Goal: Communication & Community: Participate in discussion

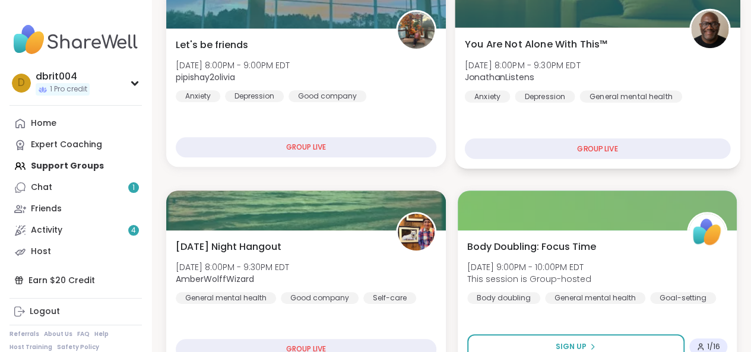
scroll to position [220, 0]
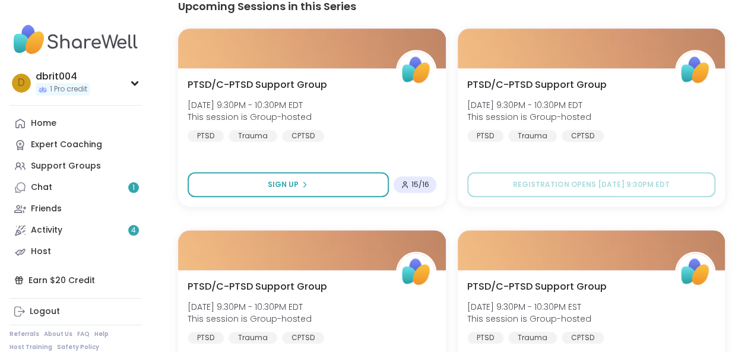
scroll to position [409, 0]
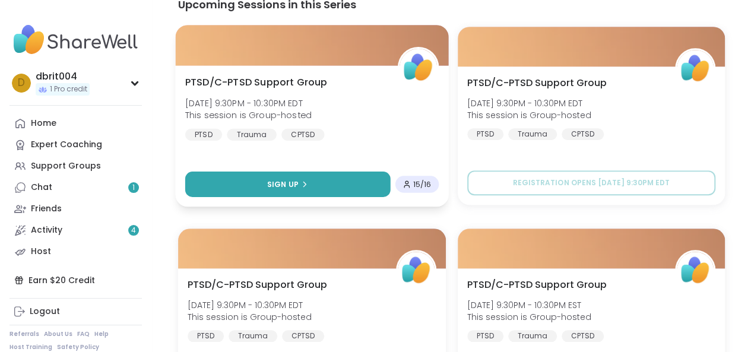
click at [289, 186] on span "Sign Up" at bounding box center [282, 184] width 31 height 11
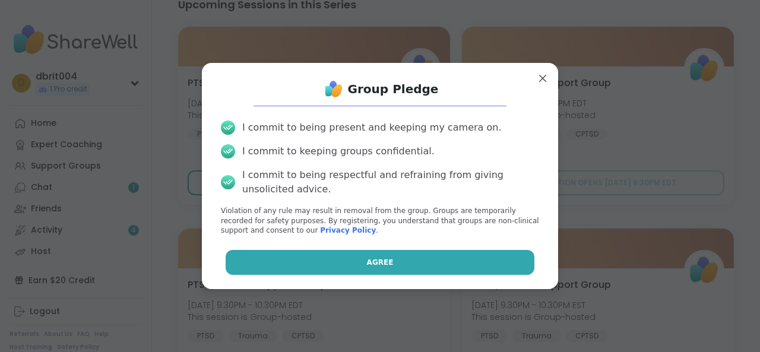
click at [331, 271] on button "Agree" at bounding box center [381, 262] width 310 height 25
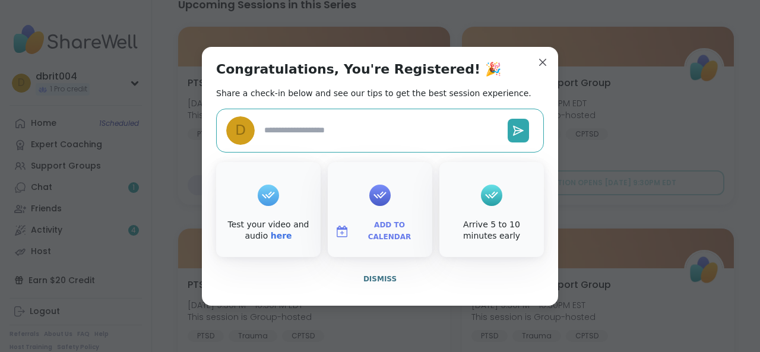
click at [350, 134] on textarea at bounding box center [382, 130] width 244 height 22
type textarea "*"
type textarea "**"
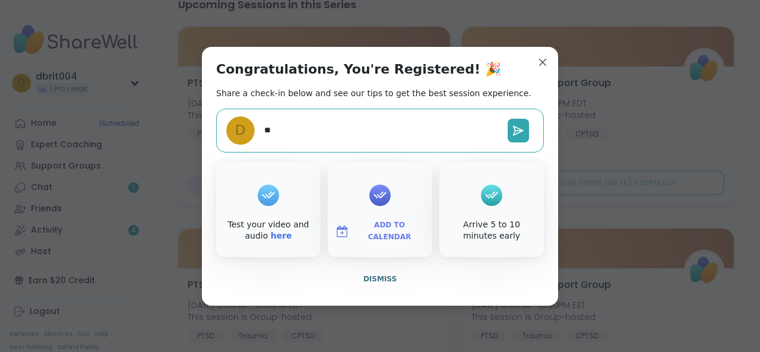
type textarea "*"
type textarea "**"
type textarea "*"
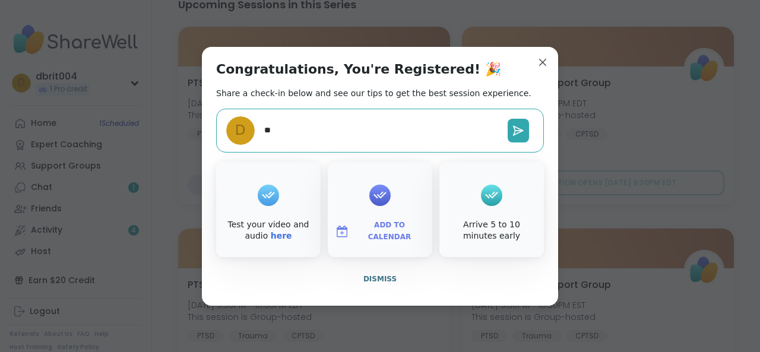
type textarea "**"
type textarea "*"
type textarea "****"
type textarea "*"
type textarea "*****"
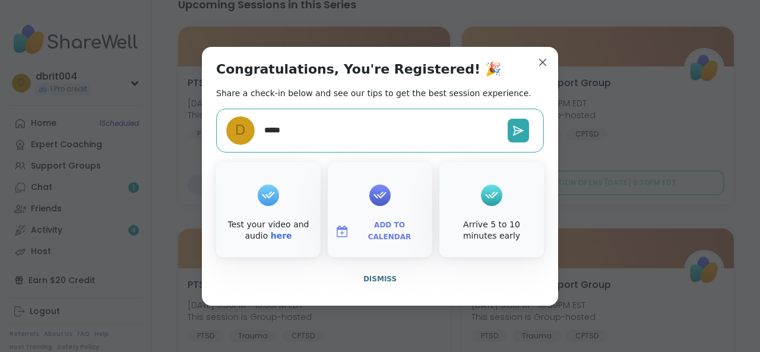
type textarea "*"
type textarea "******"
type textarea "*"
type textarea "******"
type textarea "*"
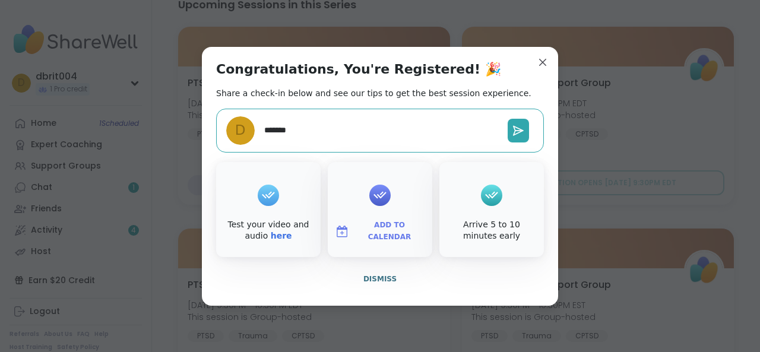
type textarea "********"
type textarea "*"
type textarea "*********"
type textarea "*"
type textarea "**********"
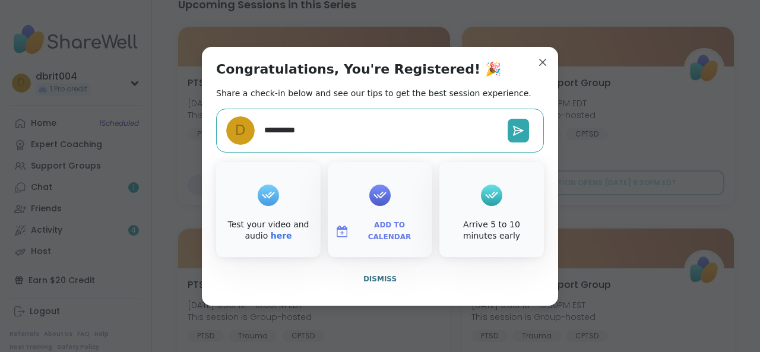
type textarea "*"
type textarea "**********"
type textarea "*"
type textarea "**********"
type textarea "*"
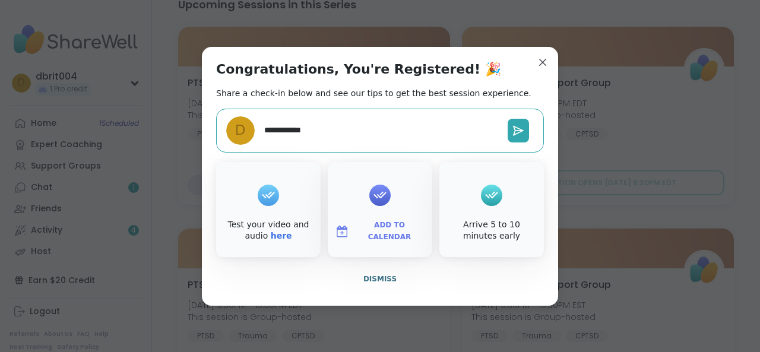
type textarea "**********"
type textarea "*"
type textarea "**********"
type textarea "*"
type textarea "**********"
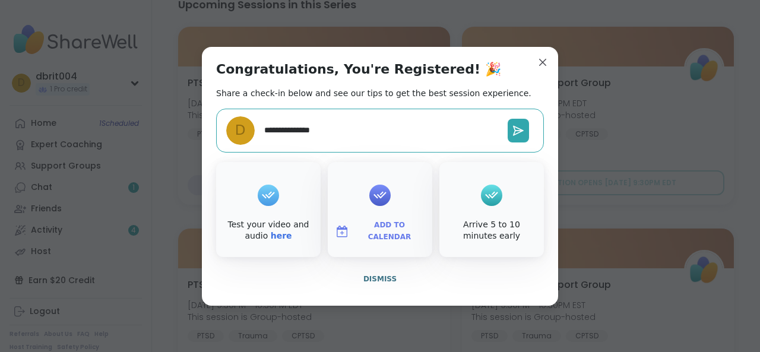
type textarea "*"
type textarea "**********"
type textarea "*"
type textarea "**********"
type textarea "*"
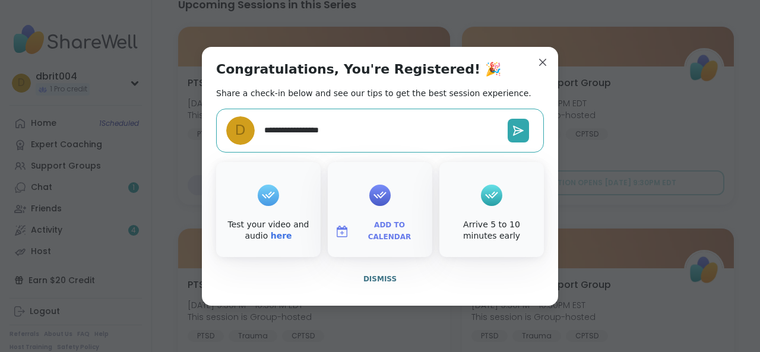
type textarea "**********"
type textarea "*"
type textarea "**********"
click at [522, 135] on button at bounding box center [518, 131] width 21 height 24
type textarea "*"
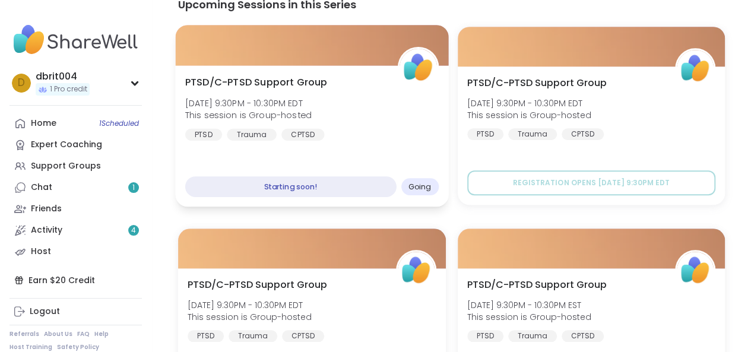
click at [302, 134] on div "CPTSD" at bounding box center [303, 134] width 43 height 12
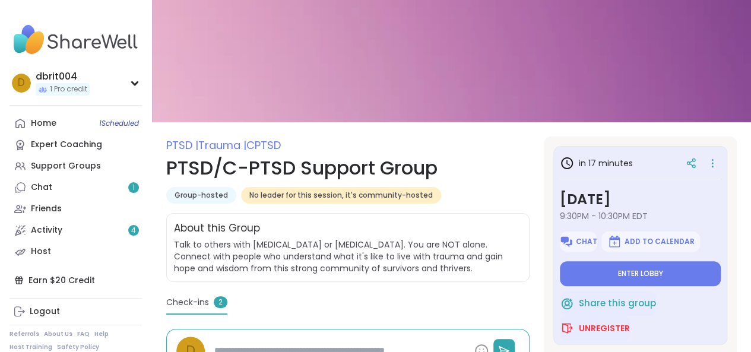
scroll to position [34, 0]
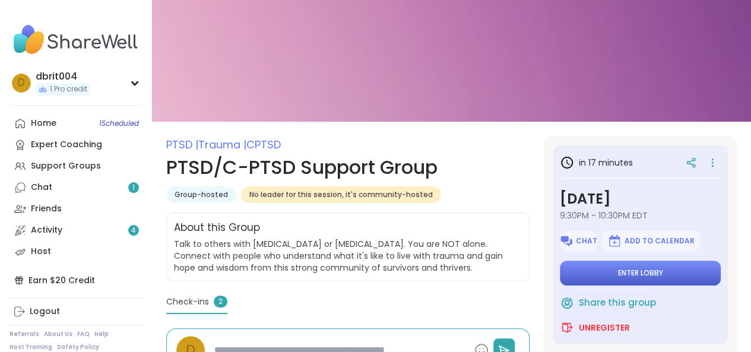
click at [579, 266] on button "Enter lobby" at bounding box center [640, 273] width 161 height 25
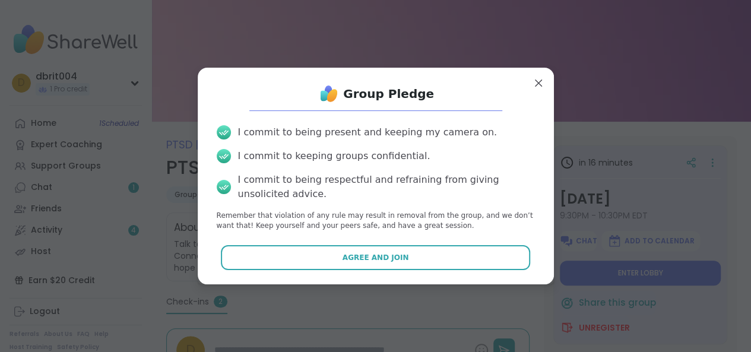
drag, startPoint x: 579, startPoint y: 266, endPoint x: 695, endPoint y: 183, distance: 143.1
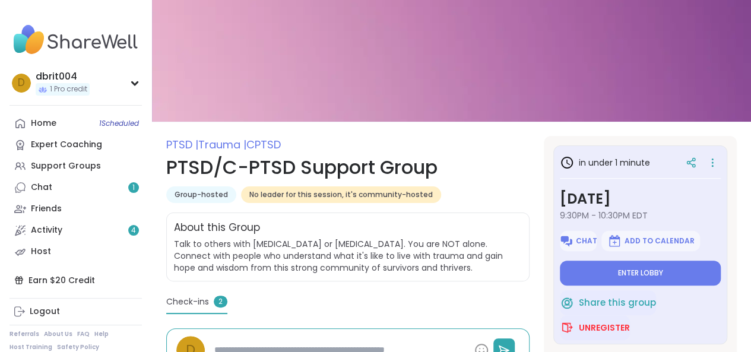
type textarea "*"
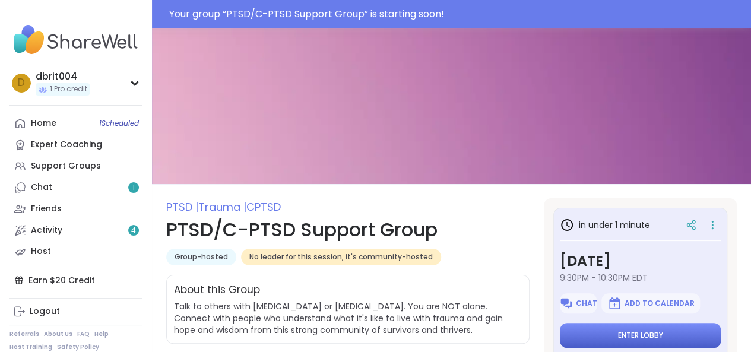
click at [628, 334] on span "Enter lobby" at bounding box center [640, 336] width 45 height 10
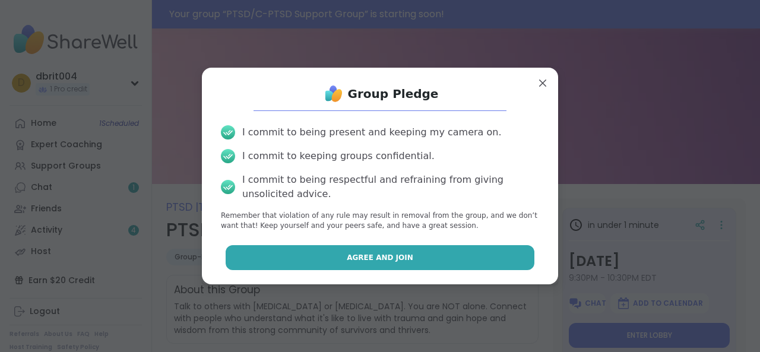
click at [389, 262] on span "Agree and Join" at bounding box center [380, 257] width 67 height 11
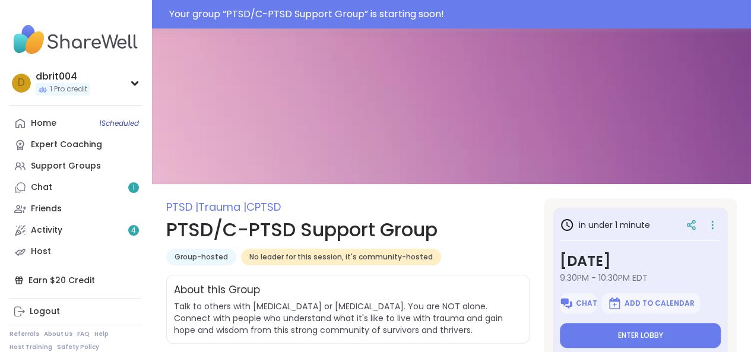
type textarea "*"
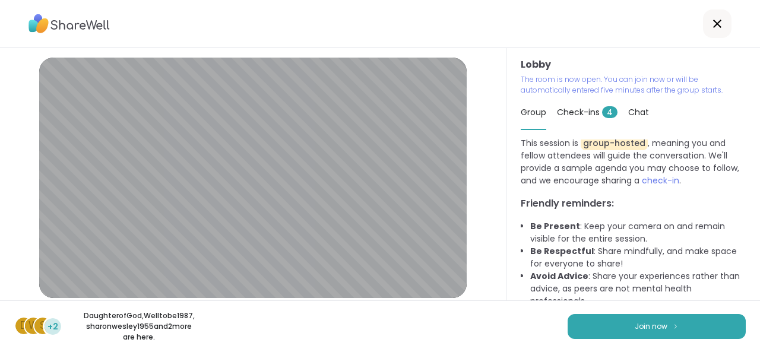
scroll to position [55, 0]
click at [672, 329] on img at bounding box center [675, 326] width 7 height 7
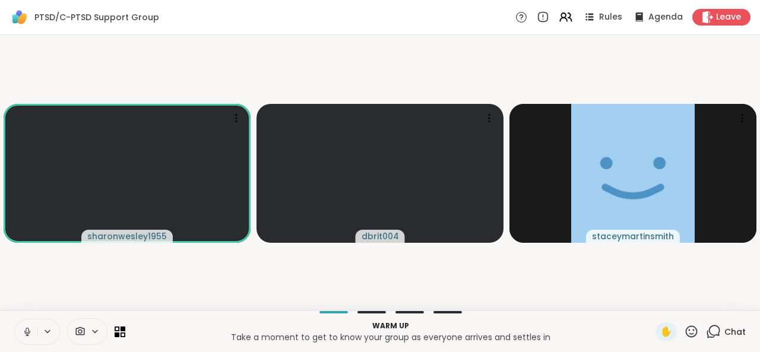
click at [35, 332] on button at bounding box center [26, 332] width 23 height 25
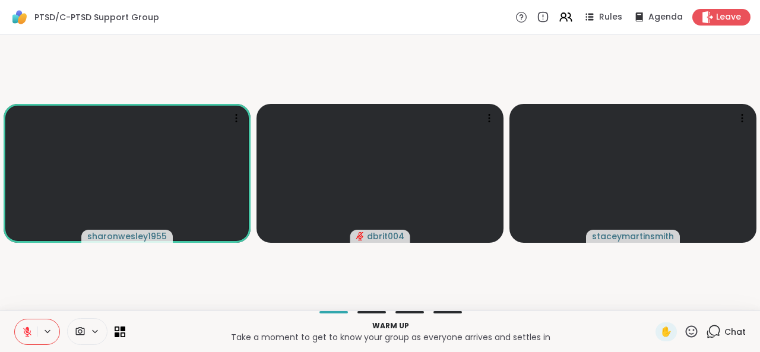
click at [38, 332] on button at bounding box center [48, 332] width 22 height 10
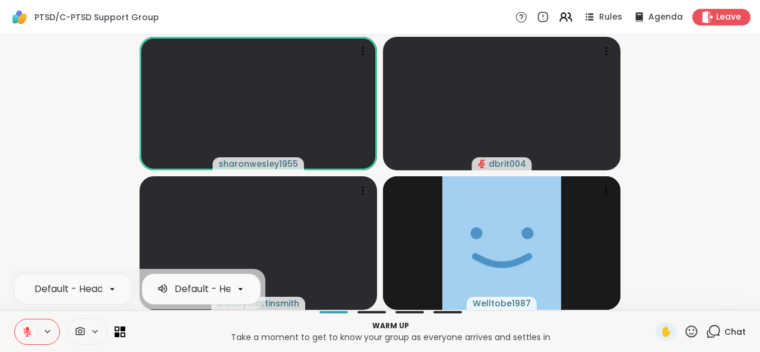
click at [46, 332] on icon at bounding box center [48, 332] width 10 height 10
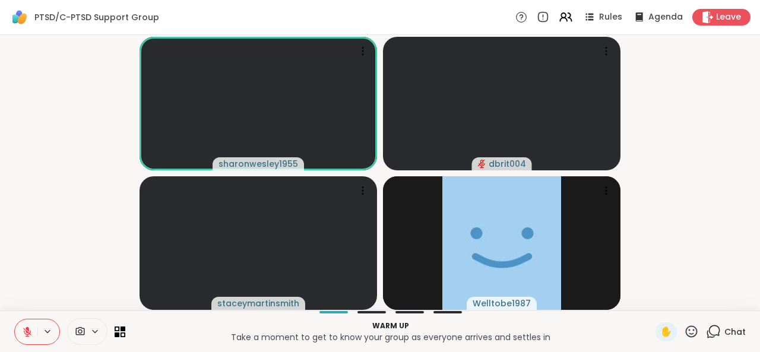
click at [29, 331] on icon at bounding box center [27, 332] width 11 height 11
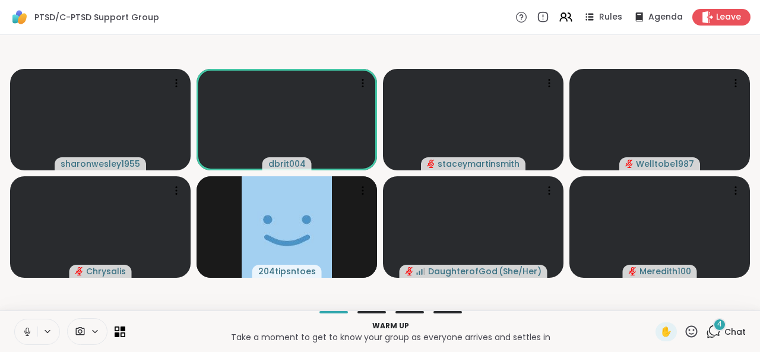
click at [551, 326] on p "Warm up" at bounding box center [390, 326] width 516 height 11
click at [506, 311] on div "Warm up Take a moment to get to know your group as everyone arrives and settles…" at bounding box center [380, 332] width 760 height 42
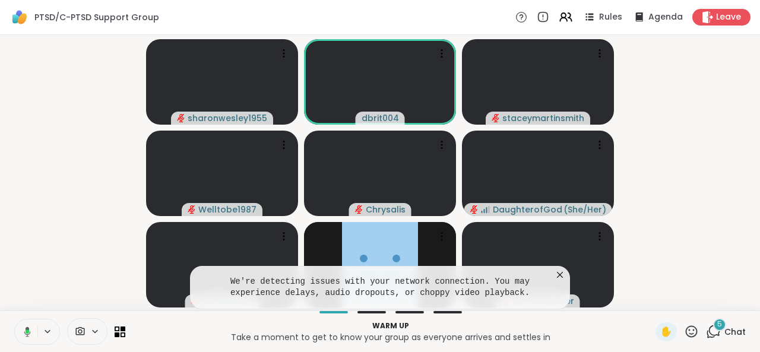
click at [684, 334] on icon at bounding box center [691, 331] width 15 height 15
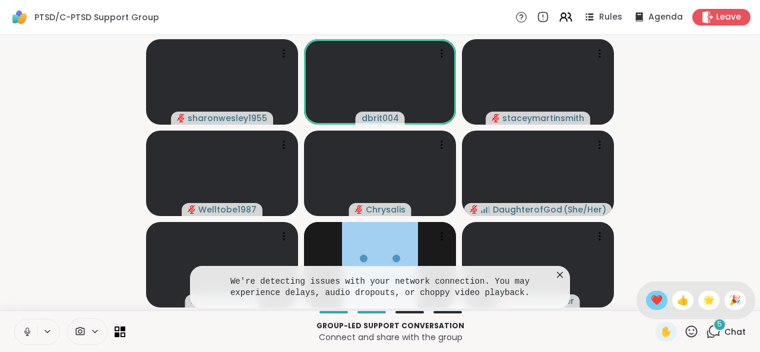
click at [651, 303] on span "❤️" at bounding box center [657, 300] width 12 height 14
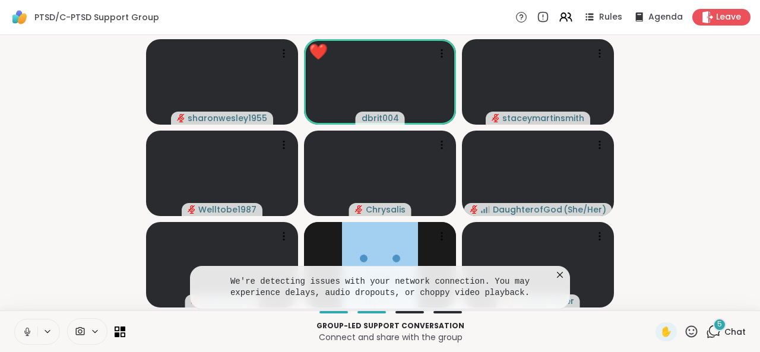
click at [684, 329] on icon at bounding box center [691, 331] width 15 height 15
click at [677, 296] on span "👍" at bounding box center [683, 300] width 12 height 14
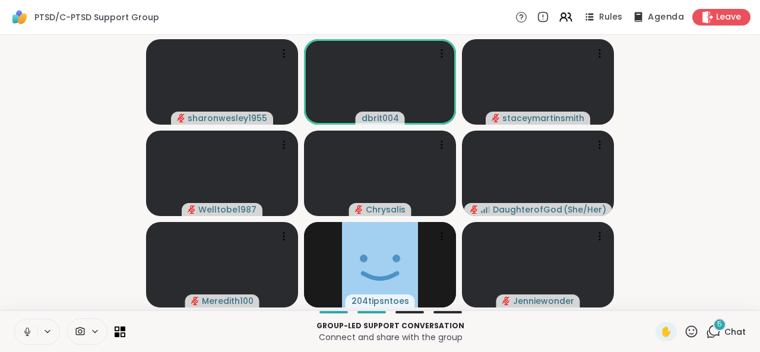
click at [648, 18] on span "Agenda" at bounding box center [666, 17] width 36 height 12
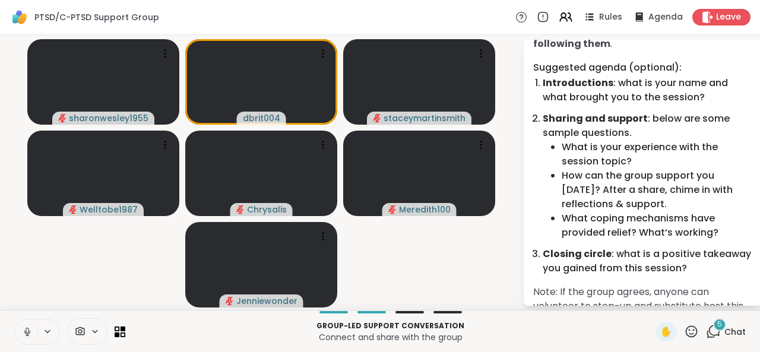
scroll to position [95, 0]
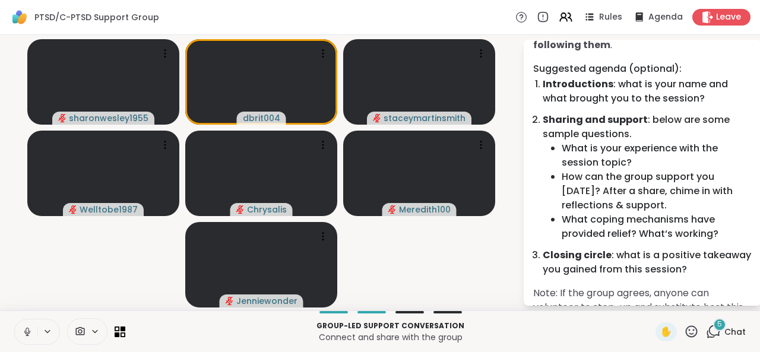
click at [29, 334] on icon at bounding box center [27, 332] width 11 height 11
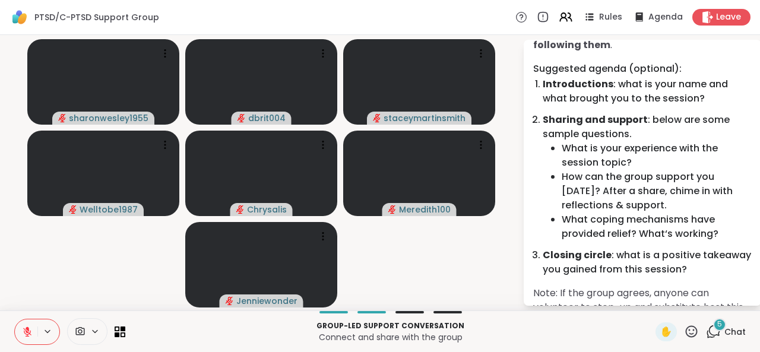
click at [24, 329] on icon at bounding box center [27, 332] width 11 height 11
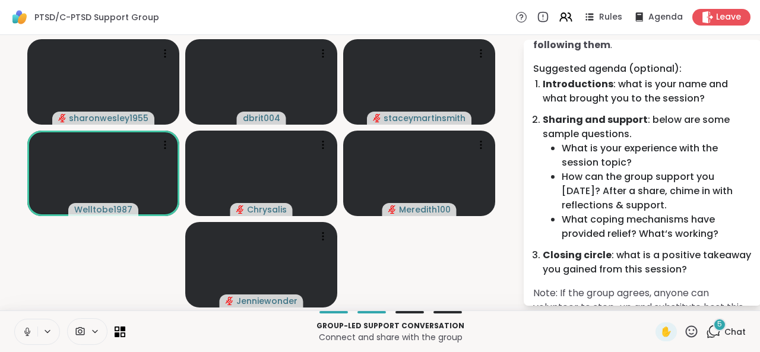
click at [28, 335] on icon at bounding box center [27, 332] width 11 height 11
click at [686, 333] on icon at bounding box center [692, 332] width 12 height 12
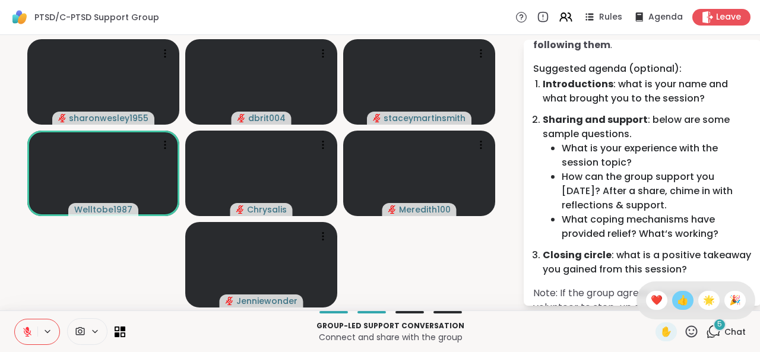
click at [677, 306] on span "👍" at bounding box center [683, 300] width 12 height 14
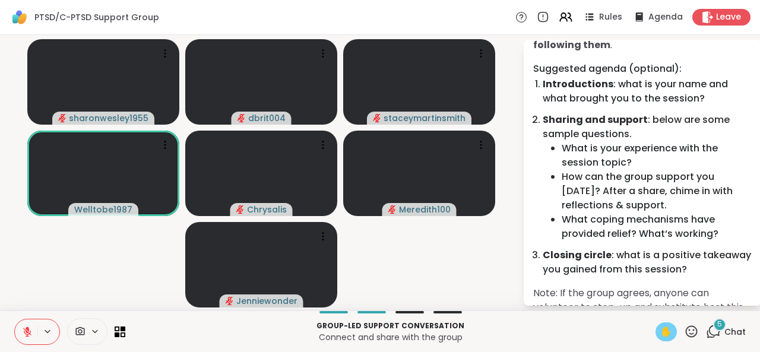
click at [656, 336] on div "✋" at bounding box center [666, 332] width 21 height 19
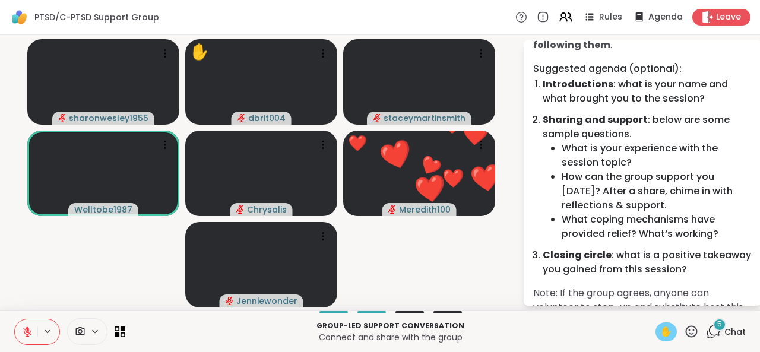
click at [688, 328] on icon at bounding box center [691, 331] width 15 height 15
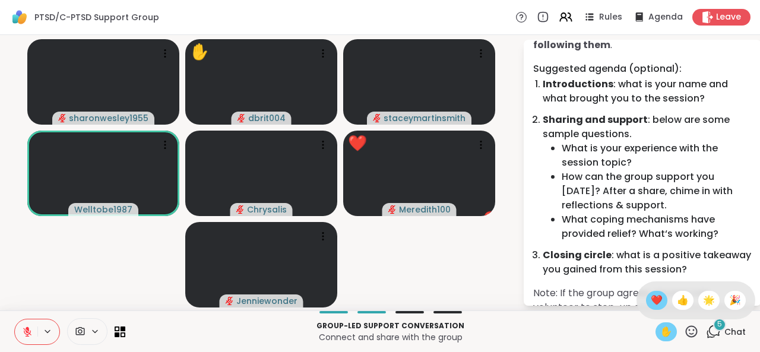
click at [653, 303] on div "❤️" at bounding box center [656, 300] width 21 height 19
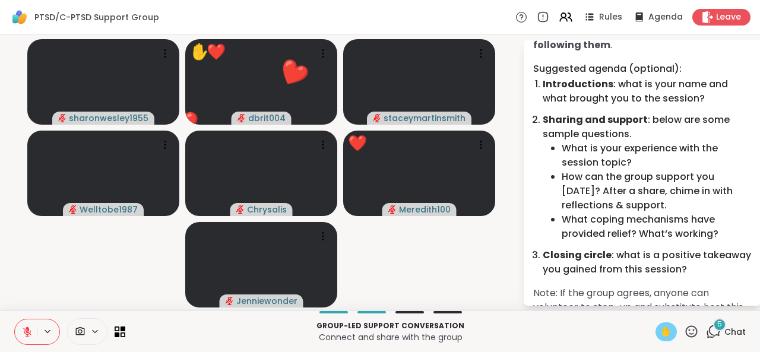
click at [21, 334] on button at bounding box center [26, 332] width 23 height 25
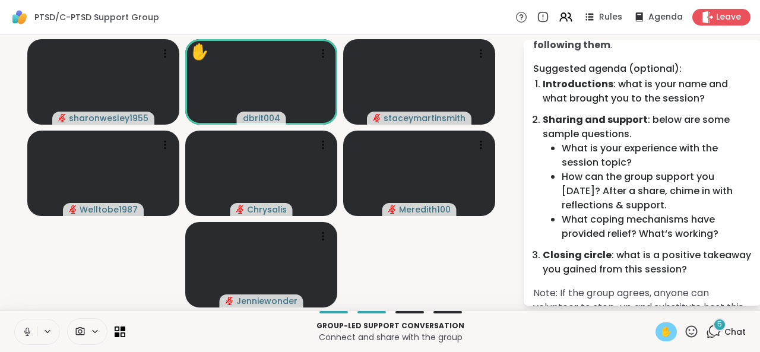
click at [28, 334] on icon at bounding box center [27, 332] width 6 height 4
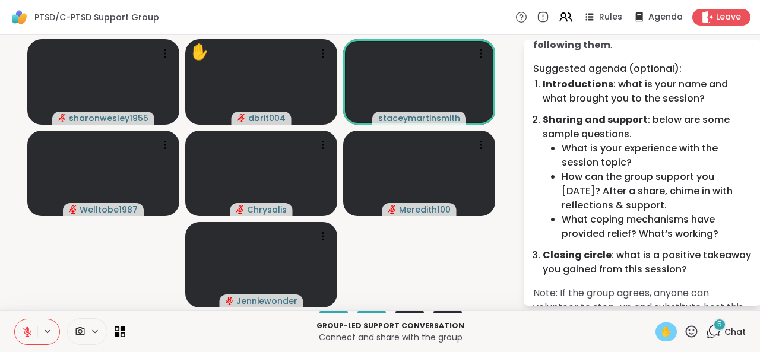
click at [686, 334] on icon at bounding box center [692, 332] width 12 height 12
click at [677, 304] on span "👍" at bounding box center [683, 300] width 12 height 14
click at [687, 329] on icon at bounding box center [692, 332] width 12 height 12
click at [651, 304] on span "❤️" at bounding box center [657, 300] width 12 height 14
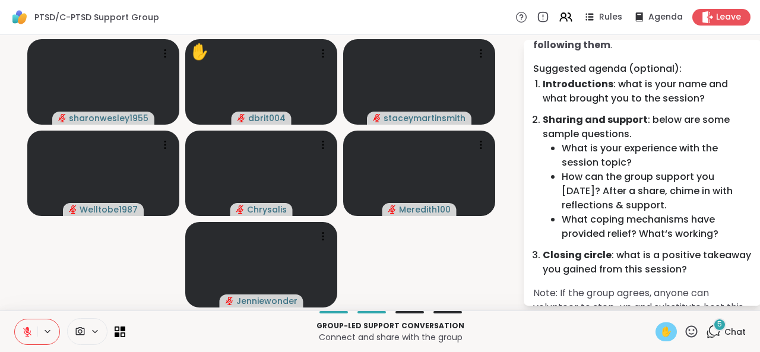
click at [30, 330] on icon at bounding box center [27, 332] width 11 height 11
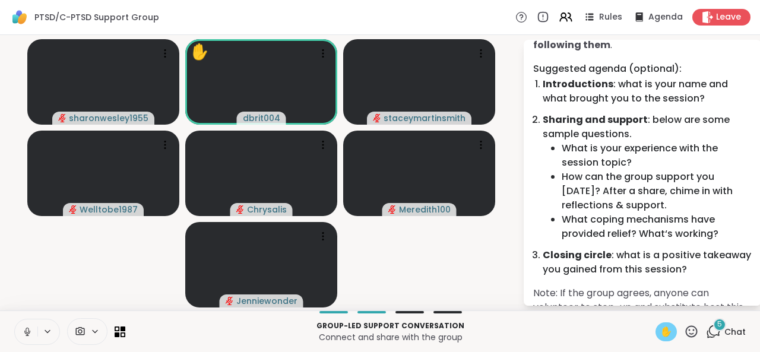
click at [30, 330] on icon at bounding box center [27, 332] width 11 height 11
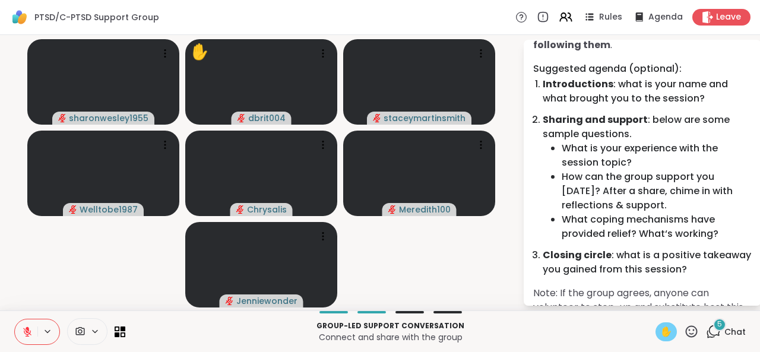
click at [29, 333] on icon at bounding box center [27, 332] width 11 height 11
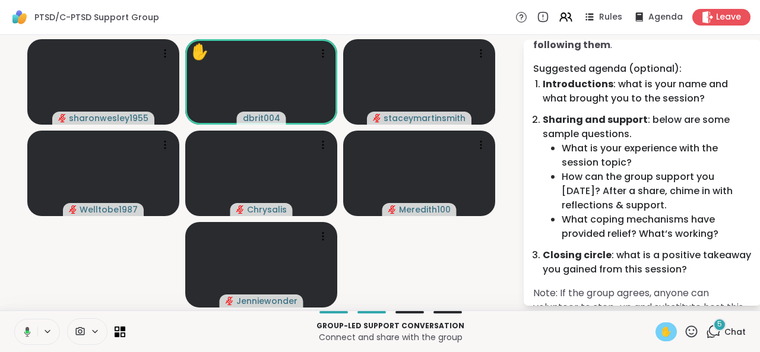
click at [32, 337] on button at bounding box center [25, 332] width 24 height 25
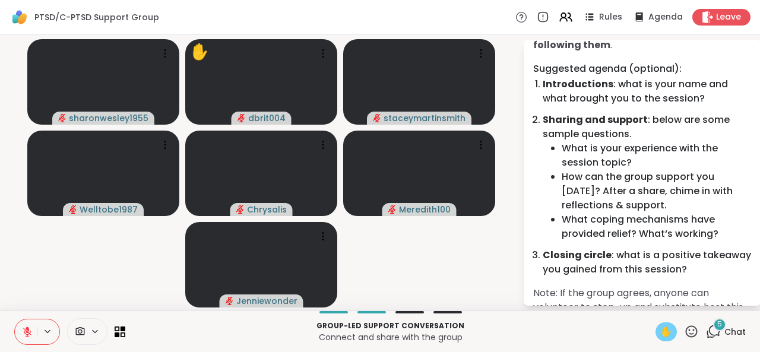
click at [25, 331] on icon at bounding box center [27, 332] width 11 height 11
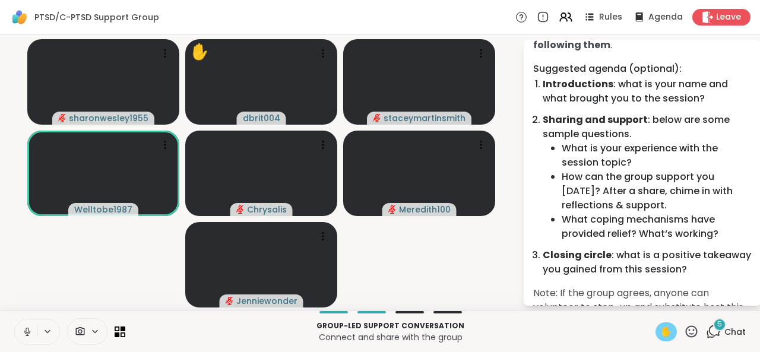
click at [24, 331] on icon at bounding box center [27, 332] width 6 height 4
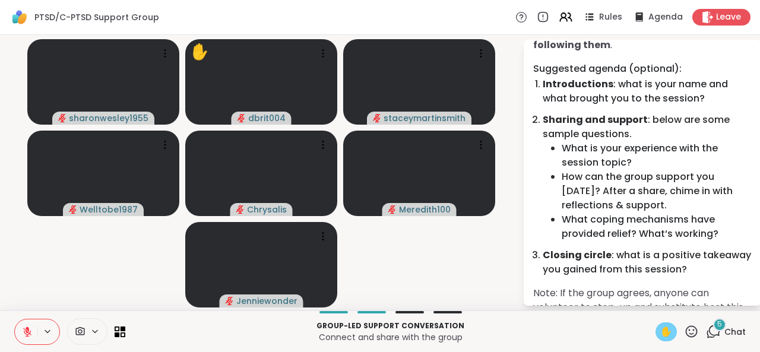
click at [30, 329] on icon at bounding box center [27, 332] width 11 height 11
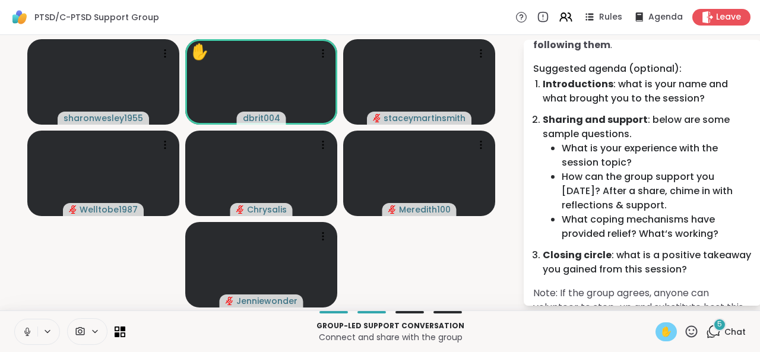
click at [27, 336] on icon at bounding box center [27, 335] width 1 height 2
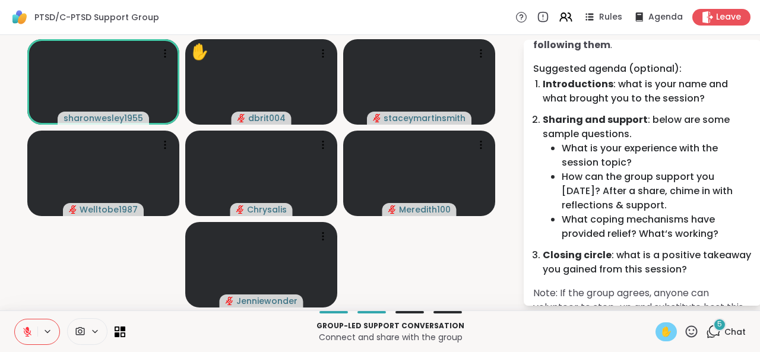
click at [684, 339] on icon at bounding box center [691, 331] width 15 height 15
click at [651, 303] on span "❤️" at bounding box center [657, 300] width 12 height 14
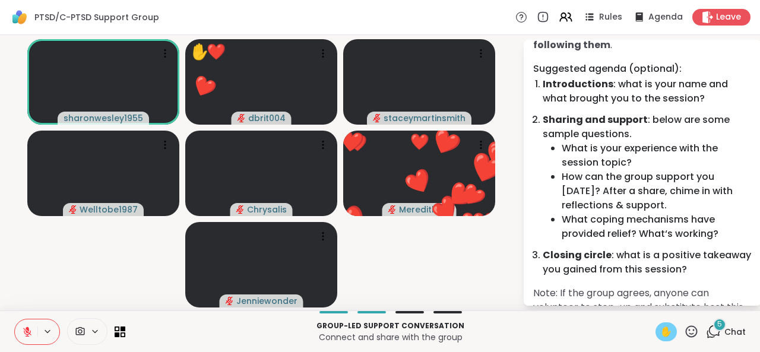
click at [684, 332] on icon at bounding box center [691, 331] width 15 height 15
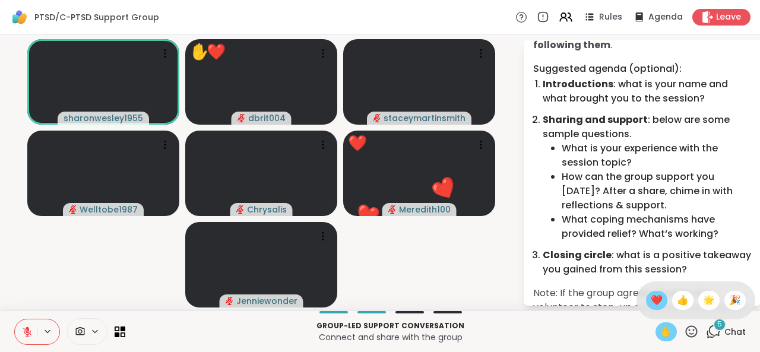
click at [651, 295] on span "❤️" at bounding box center [657, 300] width 12 height 14
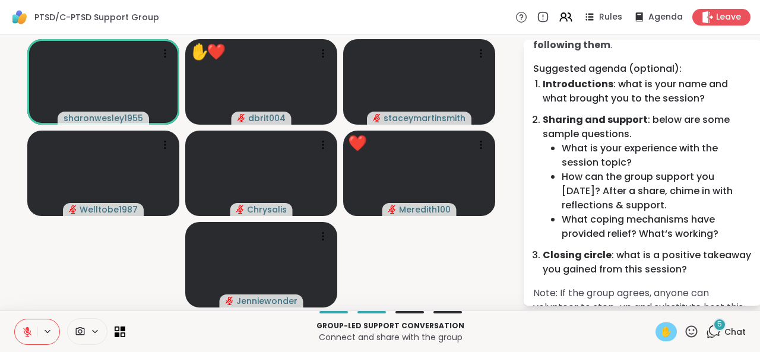
click at [648, 300] on p "Note: If the group agrees, anyone can volunteer to step-up and substitute host …" at bounding box center [642, 307] width 219 height 43
click at [666, 327] on div "✋" at bounding box center [666, 332] width 21 height 19
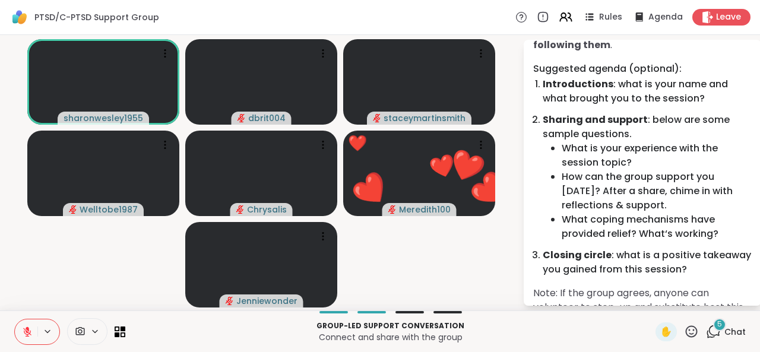
click at [687, 327] on icon at bounding box center [692, 332] width 12 height 12
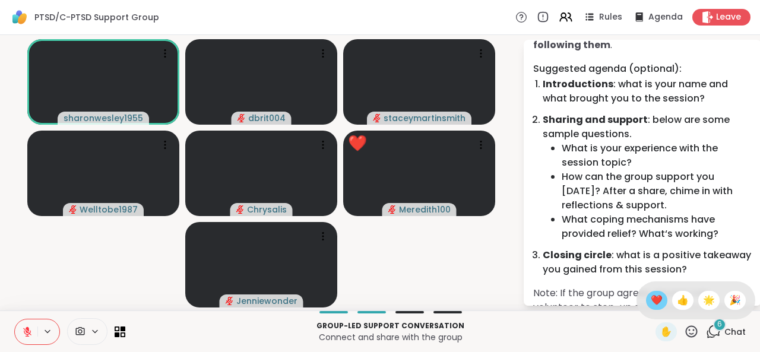
click at [651, 302] on span "❤️" at bounding box center [657, 300] width 12 height 14
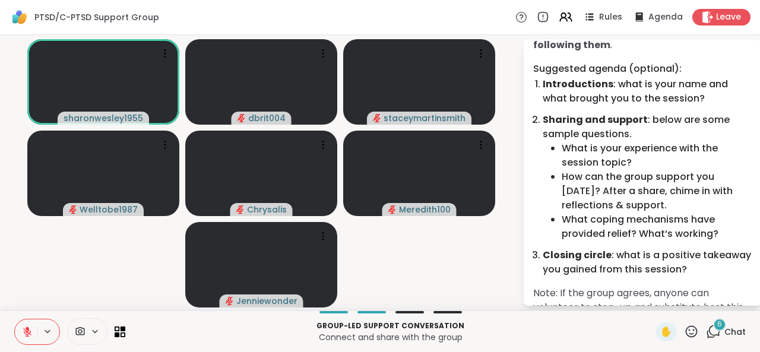
click at [31, 333] on icon at bounding box center [27, 332] width 11 height 11
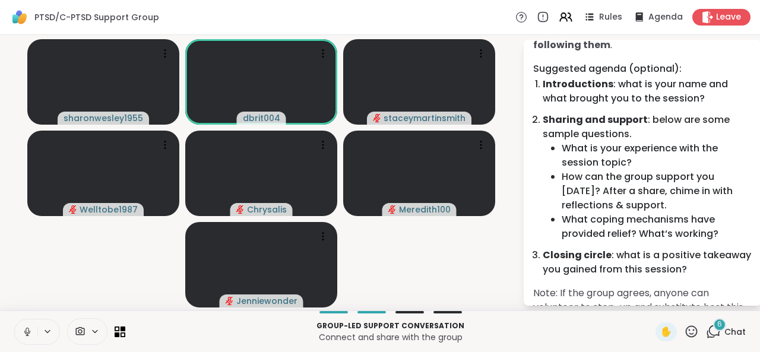
click at [31, 333] on icon at bounding box center [27, 332] width 11 height 11
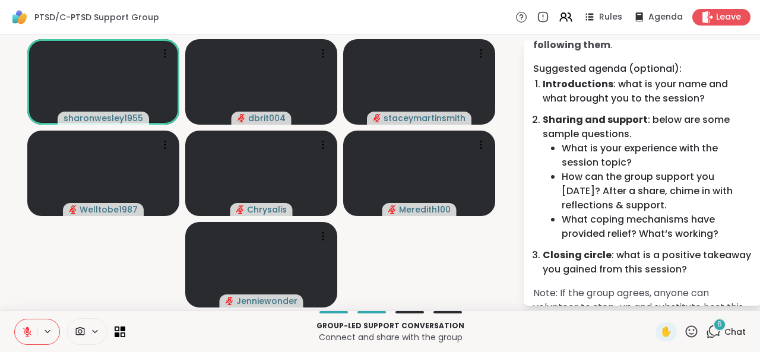
click at [22, 329] on icon at bounding box center [27, 332] width 11 height 11
click at [26, 331] on icon at bounding box center [27, 330] width 3 height 5
click at [26, 331] on icon at bounding box center [27, 332] width 8 height 8
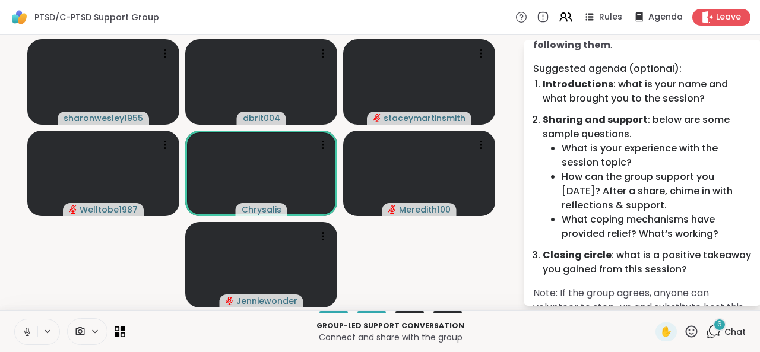
click at [26, 331] on icon at bounding box center [27, 330] width 3 height 5
click at [27, 337] on icon at bounding box center [27, 332] width 11 height 11
click at [686, 334] on icon at bounding box center [692, 332] width 12 height 12
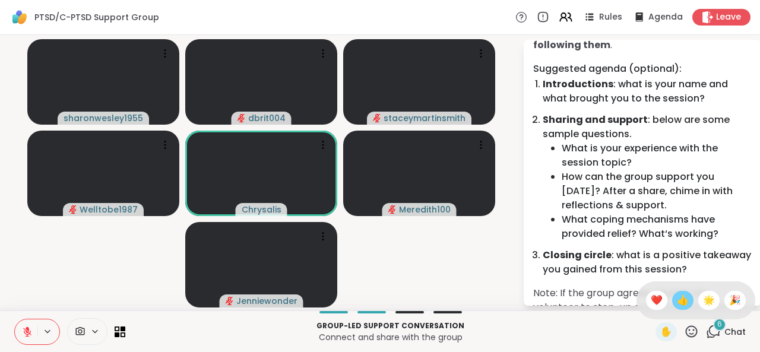
click at [678, 306] on div "👍" at bounding box center [682, 300] width 21 height 19
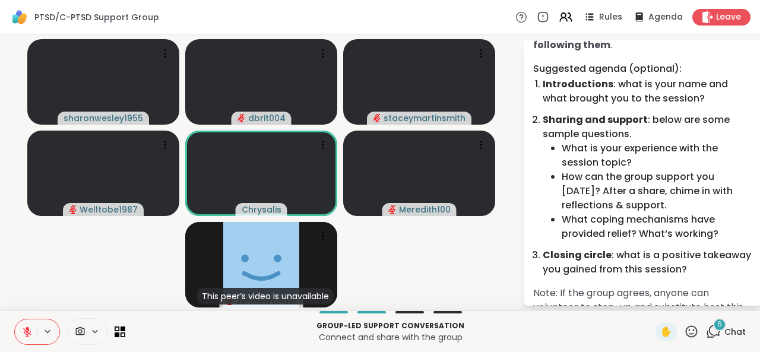
drag, startPoint x: 681, startPoint y: 330, endPoint x: 691, endPoint y: 331, distance: 10.8
click at [691, 331] on div "✋ 6 Chat" at bounding box center [701, 332] width 90 height 19
click at [680, 323] on div "✋" at bounding box center [677, 332] width 43 height 19
click at [684, 329] on icon at bounding box center [691, 331] width 15 height 15
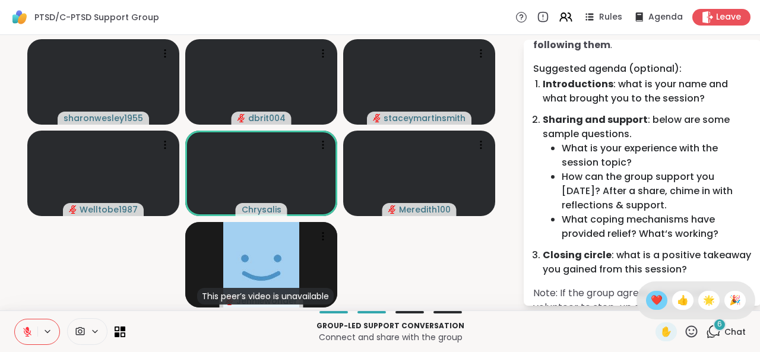
click at [651, 303] on span "❤️" at bounding box center [657, 300] width 12 height 14
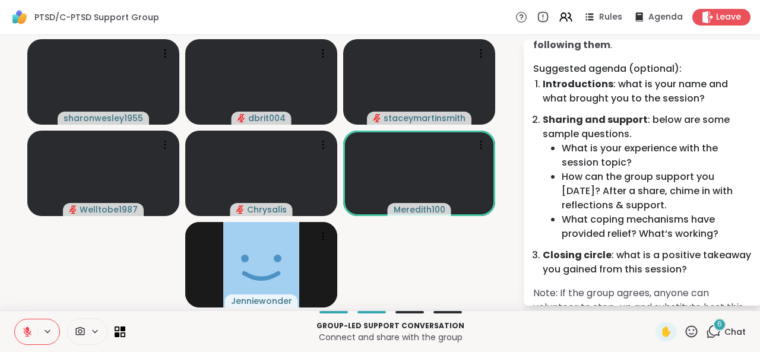
click at [684, 333] on icon at bounding box center [691, 331] width 15 height 15
click at [651, 302] on span "❤️" at bounding box center [657, 300] width 12 height 14
click at [686, 330] on icon at bounding box center [692, 332] width 12 height 12
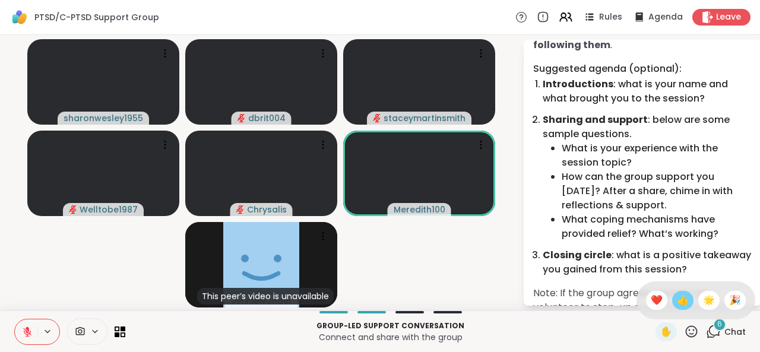
click at [677, 298] on span "👍" at bounding box center [683, 300] width 12 height 14
click at [28, 336] on icon at bounding box center [27, 332] width 11 height 11
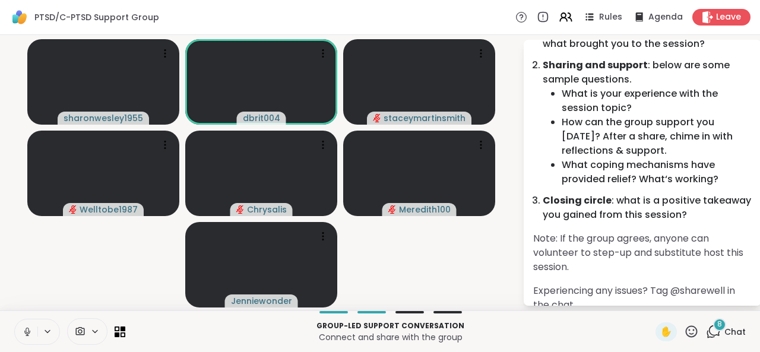
scroll to position [141, 0]
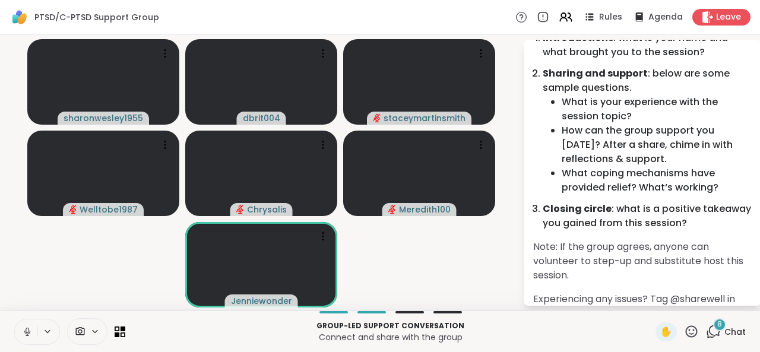
click at [32, 331] on icon at bounding box center [27, 332] width 11 height 11
click at [686, 331] on icon at bounding box center [692, 332] width 12 height 12
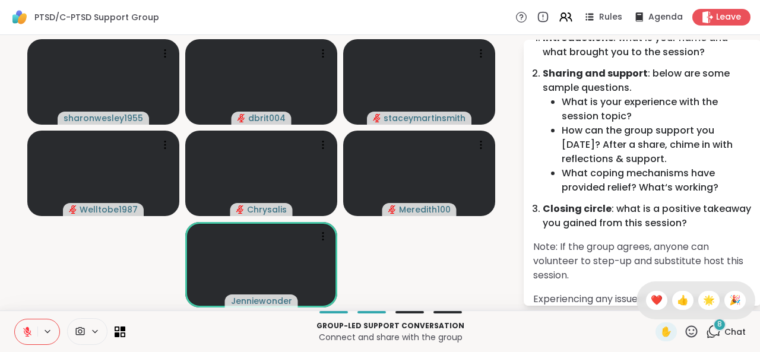
click at [677, 302] on span "👍" at bounding box center [683, 300] width 12 height 14
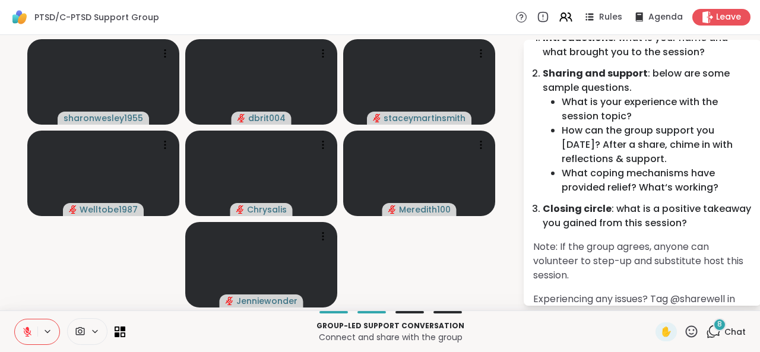
click at [23, 328] on icon at bounding box center [27, 332] width 11 height 11
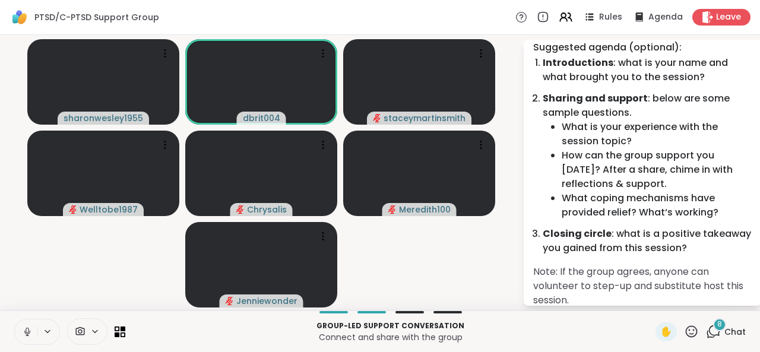
scroll to position [116, 0]
click at [27, 330] on icon at bounding box center [27, 332] width 11 height 11
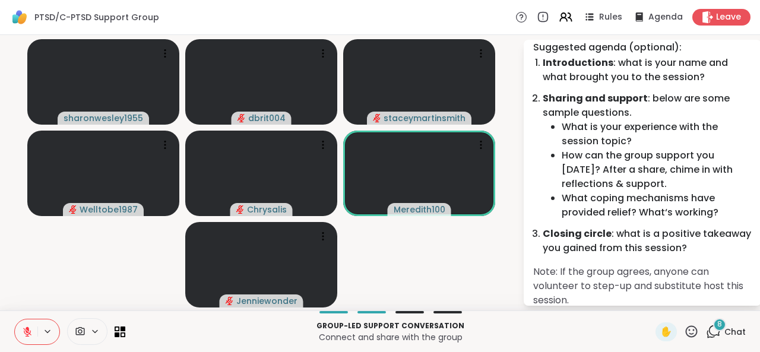
click at [29, 332] on icon at bounding box center [27, 332] width 11 height 11
click at [27, 335] on icon at bounding box center [27, 335] width 1 height 2
click at [684, 336] on icon at bounding box center [691, 331] width 15 height 15
click at [677, 303] on span "👍" at bounding box center [683, 300] width 12 height 14
click at [687, 332] on icon at bounding box center [691, 331] width 15 height 15
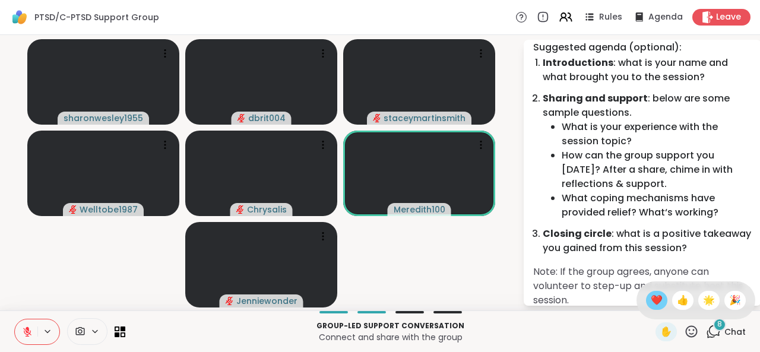
click at [651, 304] on span "❤️" at bounding box center [657, 300] width 12 height 14
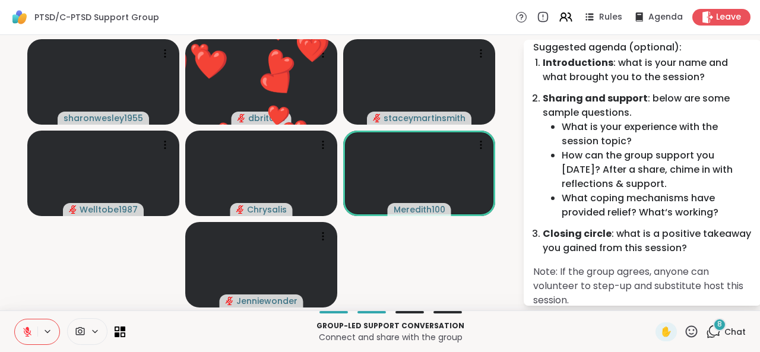
click at [686, 327] on icon at bounding box center [692, 332] width 12 height 12
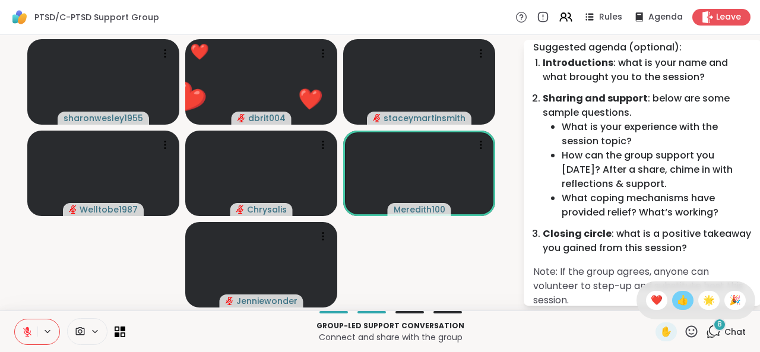
click at [675, 310] on div "👍" at bounding box center [682, 300] width 21 height 19
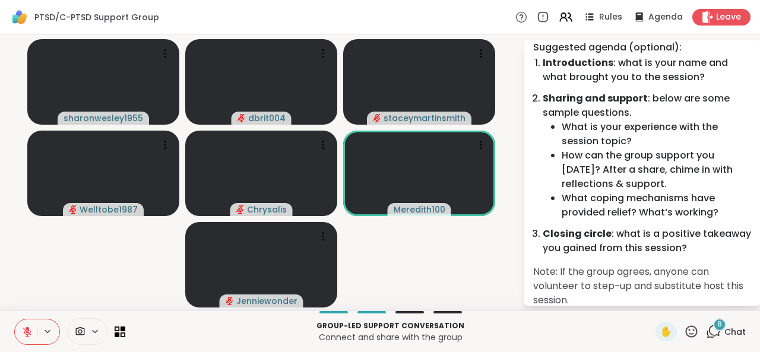
click at [25, 337] on icon at bounding box center [27, 332] width 11 height 11
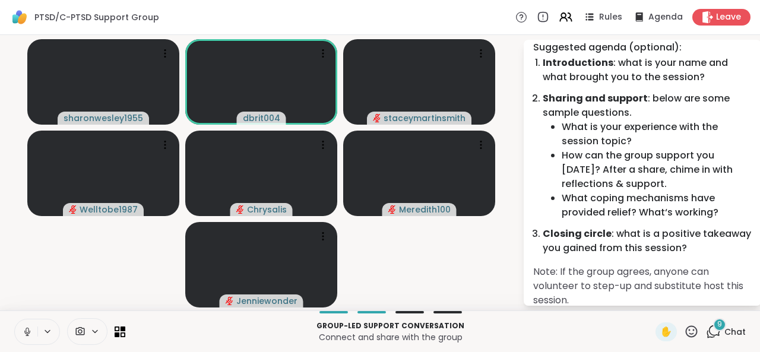
click at [25, 337] on icon at bounding box center [27, 332] width 11 height 11
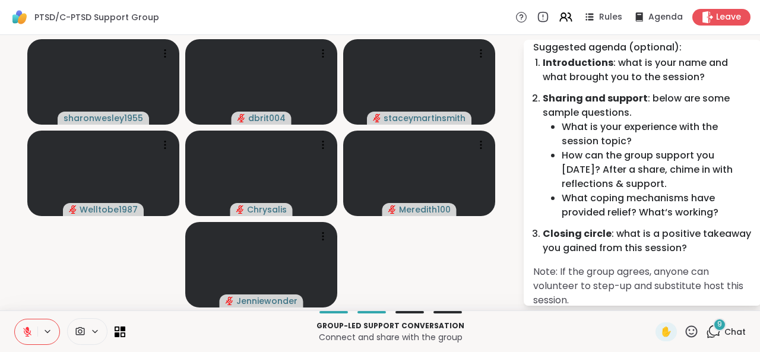
click at [27, 336] on icon at bounding box center [27, 332] width 8 height 8
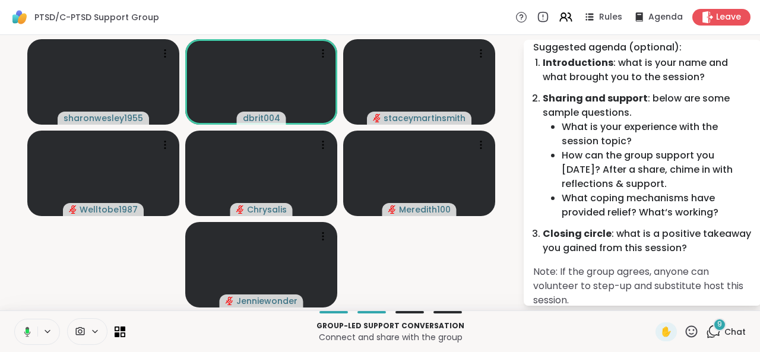
click at [28, 336] on icon at bounding box center [25, 332] width 11 height 11
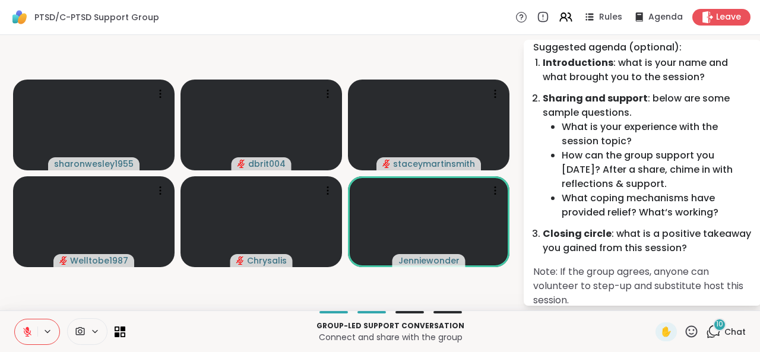
click at [27, 336] on icon at bounding box center [27, 332] width 8 height 8
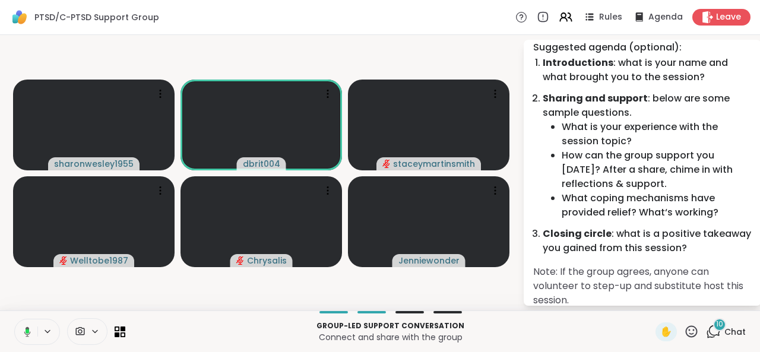
click at [24, 332] on icon at bounding box center [25, 332] width 11 height 11
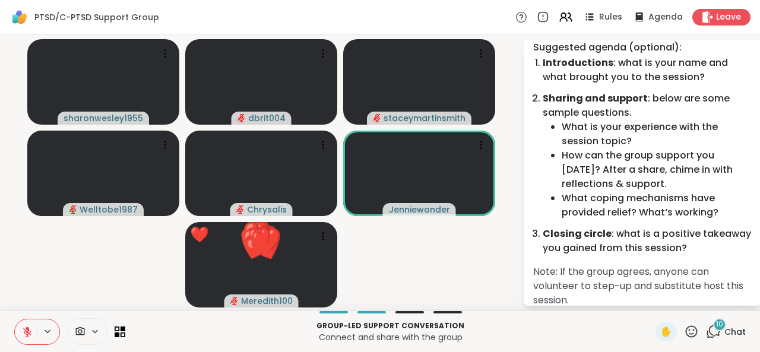
click at [686, 327] on icon at bounding box center [692, 332] width 12 height 12
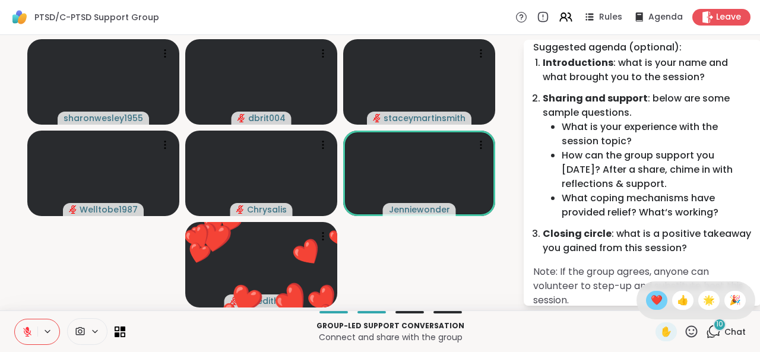
click at [651, 306] on span "❤️" at bounding box center [657, 300] width 12 height 14
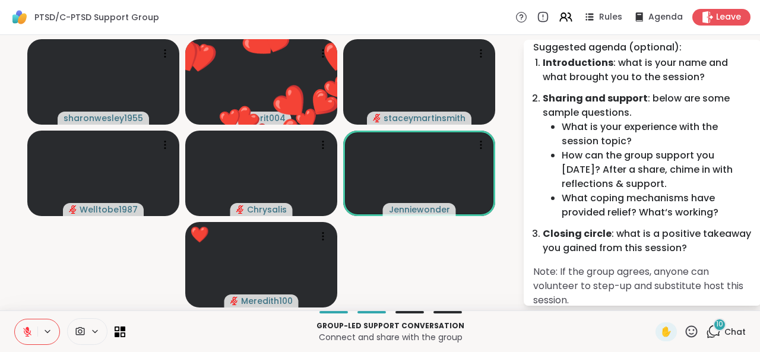
click at [686, 330] on icon at bounding box center [691, 331] width 15 height 15
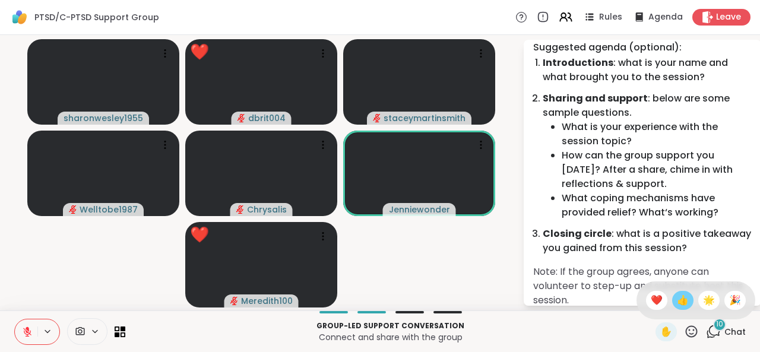
click at [677, 301] on span "👍" at bounding box center [683, 300] width 12 height 14
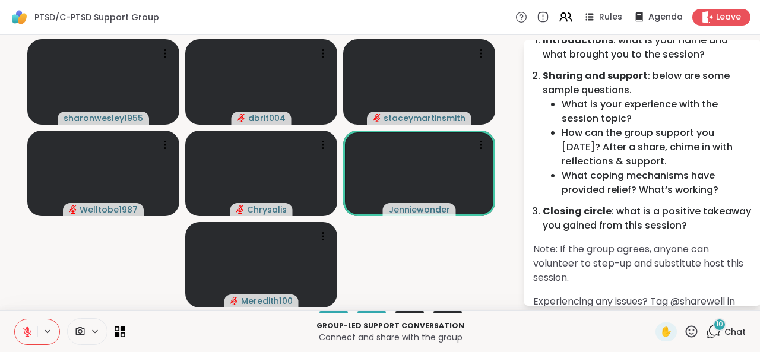
scroll to position [138, 0]
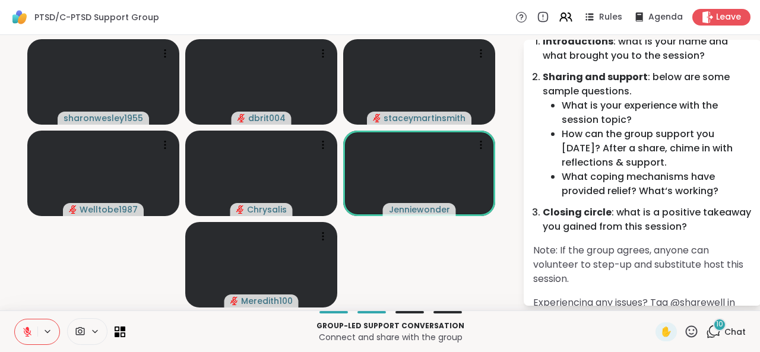
click at [684, 329] on icon at bounding box center [691, 331] width 15 height 15
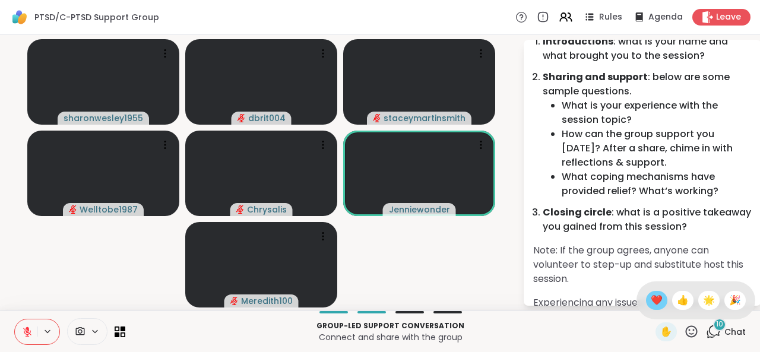
click at [653, 302] on div "❤️" at bounding box center [656, 300] width 21 height 19
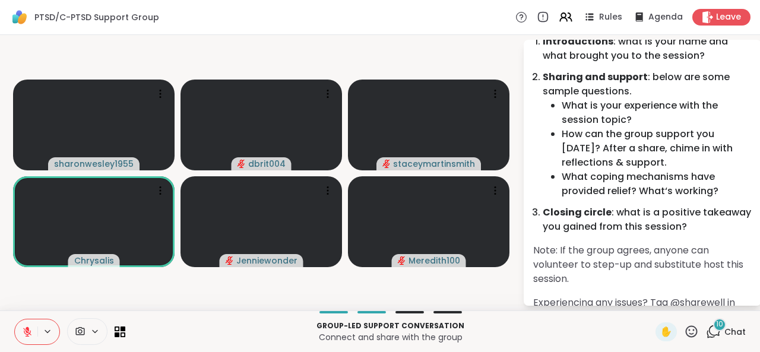
click at [684, 330] on icon at bounding box center [691, 331] width 15 height 15
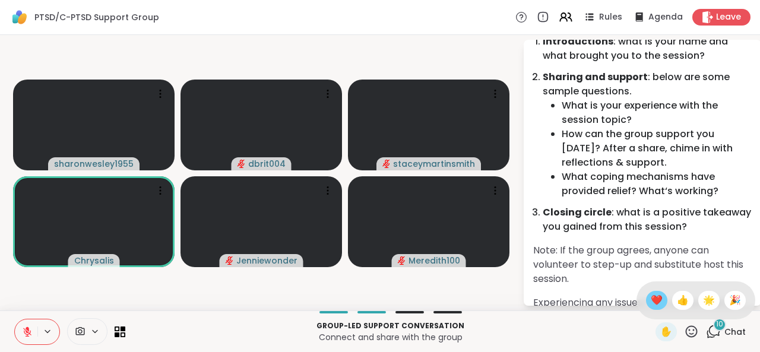
click at [651, 305] on span "❤️" at bounding box center [657, 300] width 12 height 14
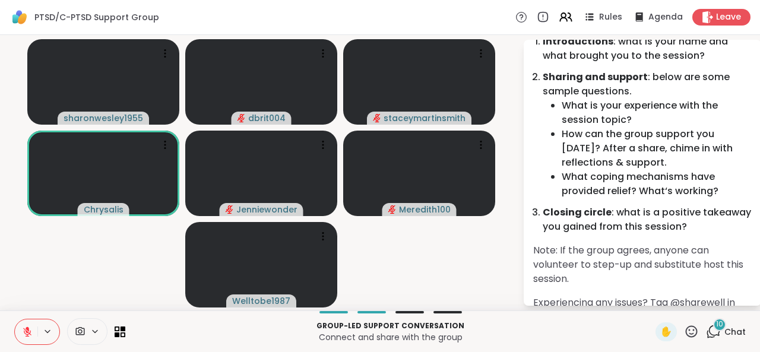
click at [685, 331] on icon at bounding box center [691, 331] width 15 height 15
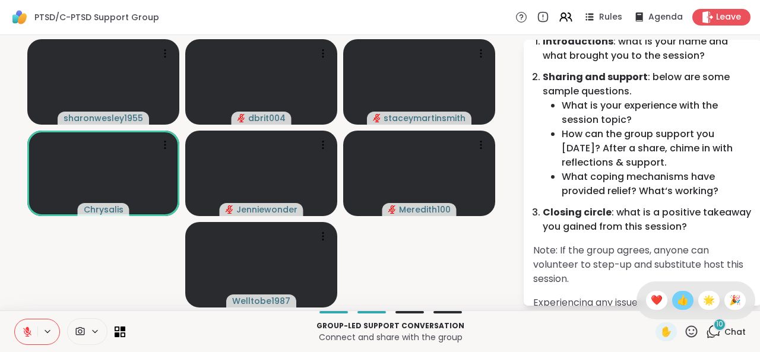
click at [677, 307] on span "👍" at bounding box center [683, 300] width 12 height 14
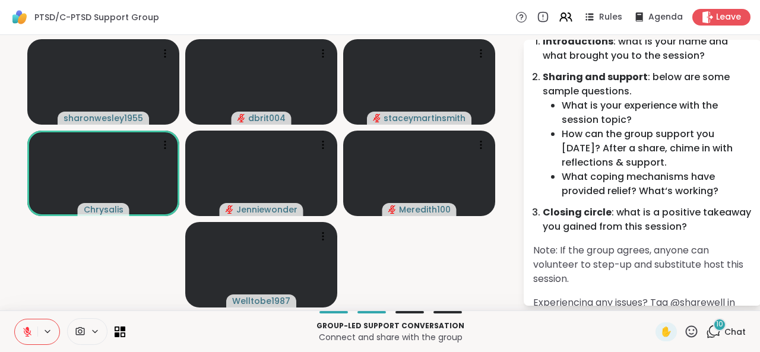
click at [684, 327] on icon at bounding box center [691, 331] width 15 height 15
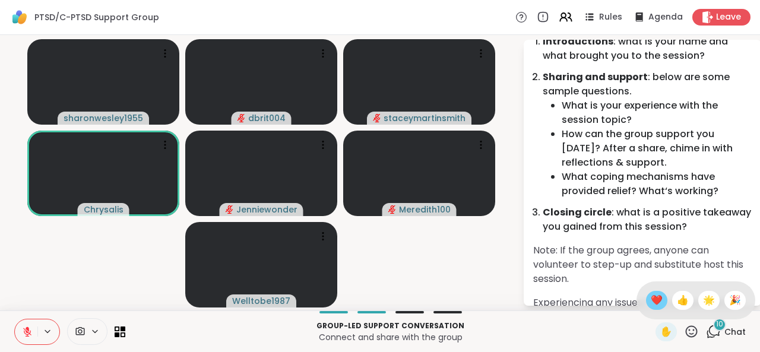
click at [651, 305] on span "❤️" at bounding box center [657, 300] width 12 height 14
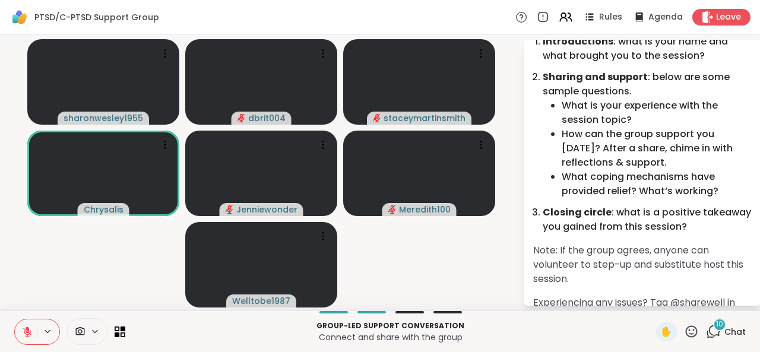
click at [686, 327] on icon at bounding box center [692, 332] width 12 height 12
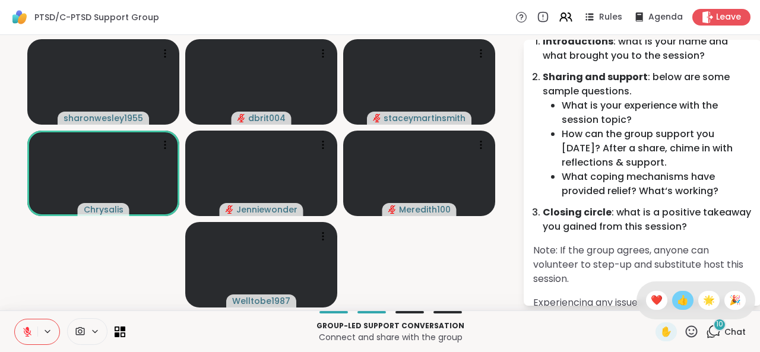
click at [677, 299] on span "👍" at bounding box center [683, 300] width 12 height 14
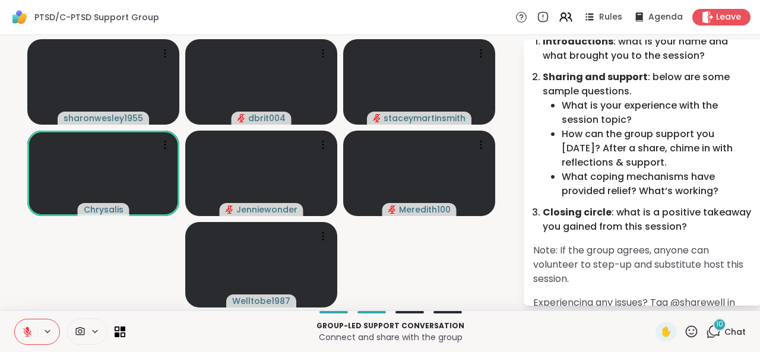
click at [686, 331] on icon at bounding box center [691, 331] width 15 height 15
click at [661, 331] on span "✋" at bounding box center [667, 332] width 12 height 14
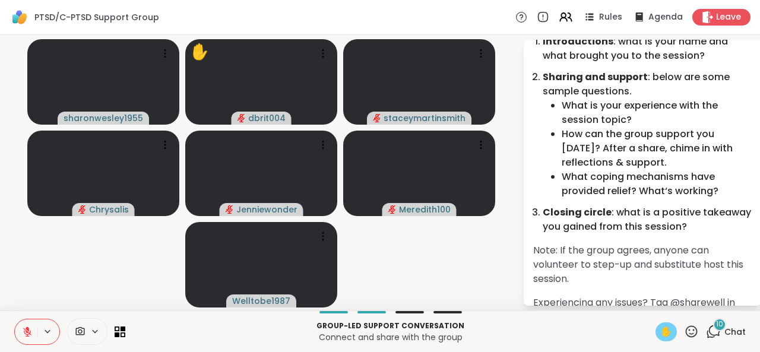
click at [28, 335] on icon at bounding box center [27, 332] width 11 height 11
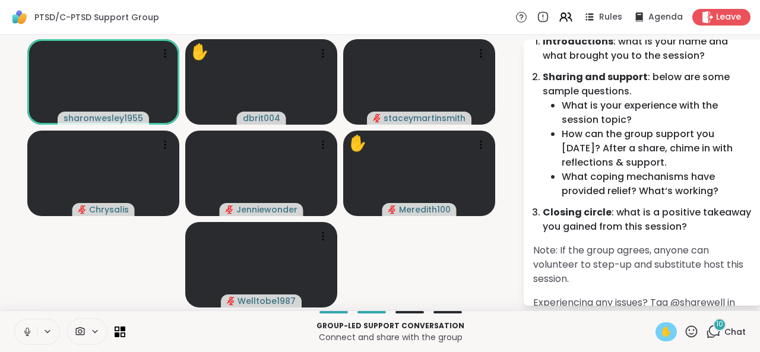
click at [17, 333] on button at bounding box center [26, 332] width 23 height 25
click at [661, 334] on span "✋" at bounding box center [667, 332] width 12 height 14
click at [684, 332] on icon at bounding box center [691, 331] width 15 height 15
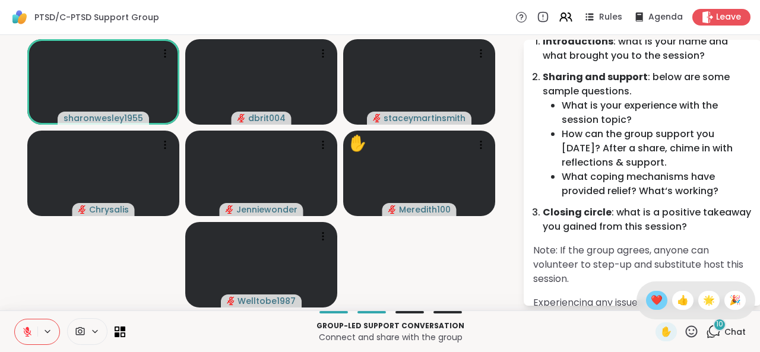
click at [651, 302] on span "❤️" at bounding box center [657, 300] width 12 height 14
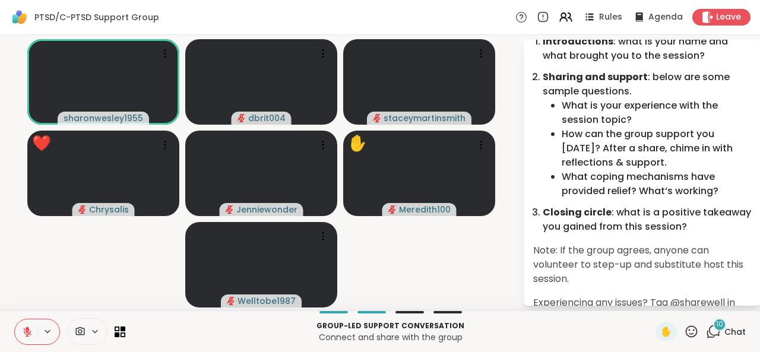
click at [684, 329] on icon at bounding box center [691, 331] width 15 height 15
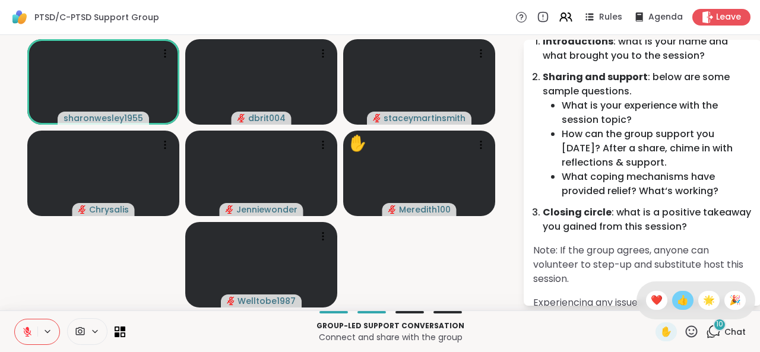
click at [677, 301] on span "👍" at bounding box center [683, 300] width 12 height 14
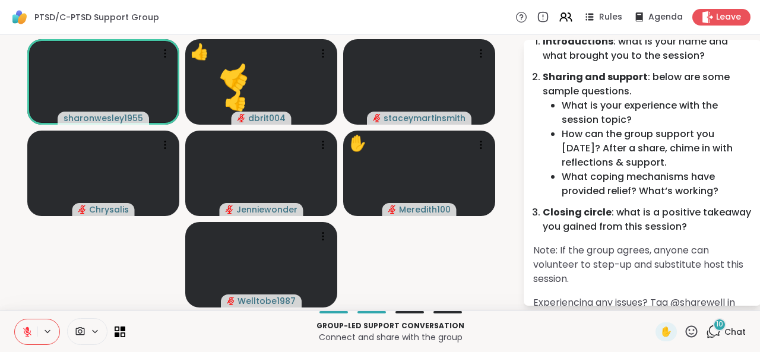
click at [27, 333] on icon at bounding box center [27, 332] width 11 height 11
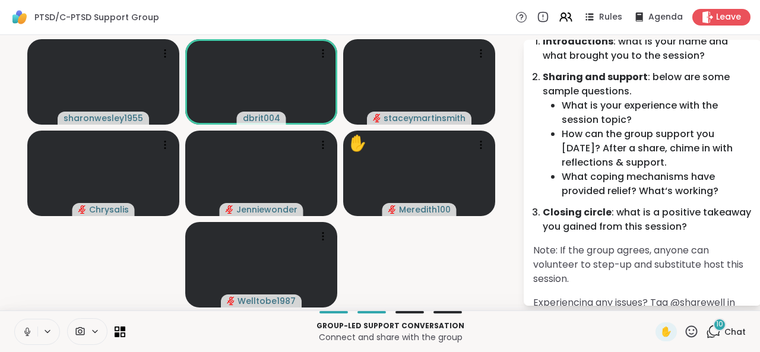
click at [27, 335] on icon at bounding box center [27, 335] width 1 height 2
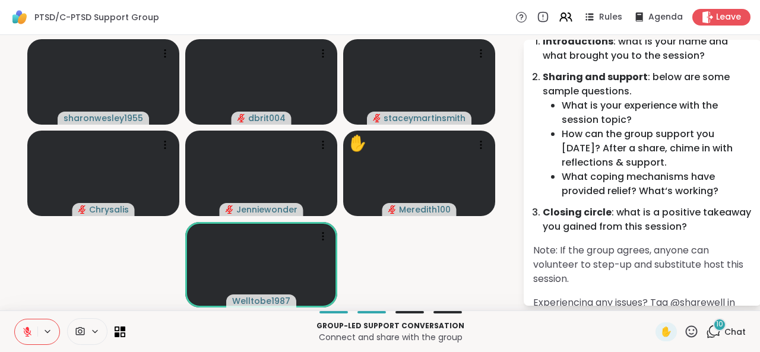
click at [684, 335] on icon at bounding box center [691, 331] width 15 height 15
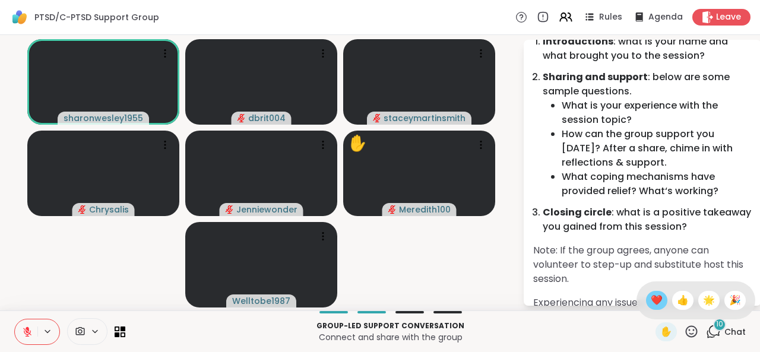
click at [651, 296] on span "❤️" at bounding box center [657, 300] width 12 height 14
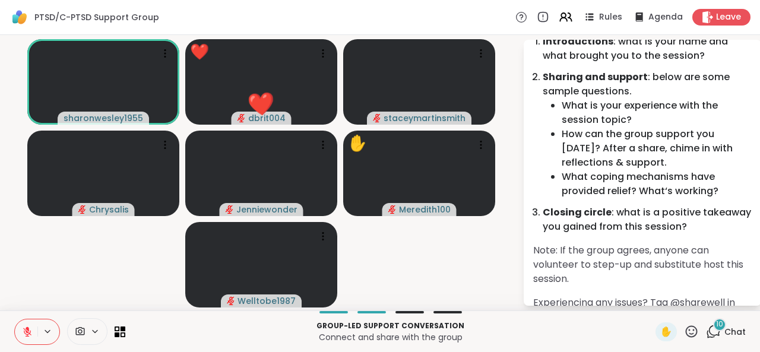
click at [684, 330] on icon at bounding box center [691, 331] width 15 height 15
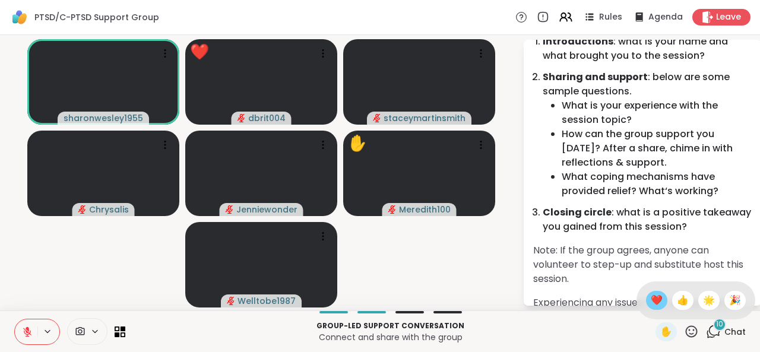
click at [651, 302] on span "❤️" at bounding box center [657, 300] width 12 height 14
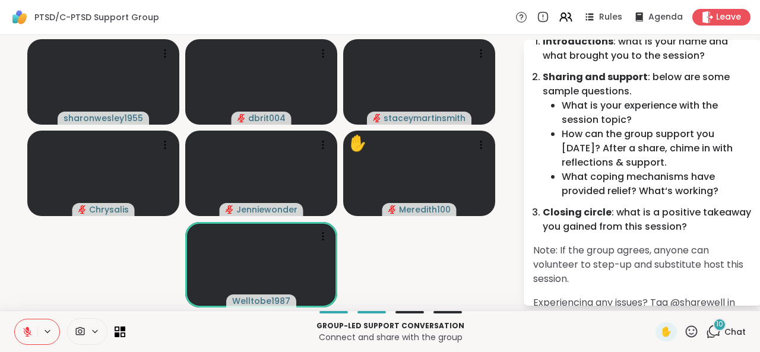
click at [686, 334] on icon at bounding box center [692, 332] width 12 height 12
click at [684, 333] on icon at bounding box center [691, 331] width 15 height 15
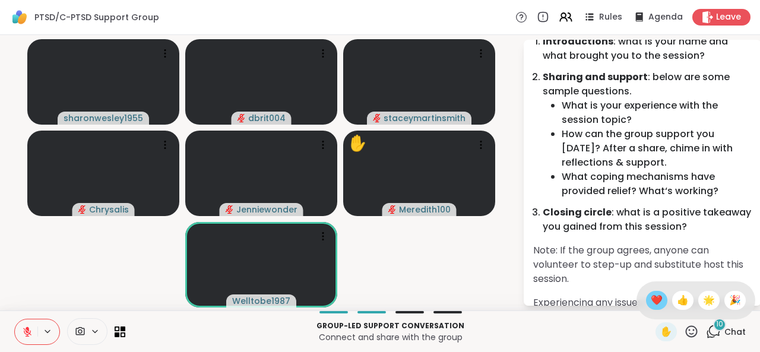
click at [651, 298] on span "❤️" at bounding box center [657, 300] width 12 height 14
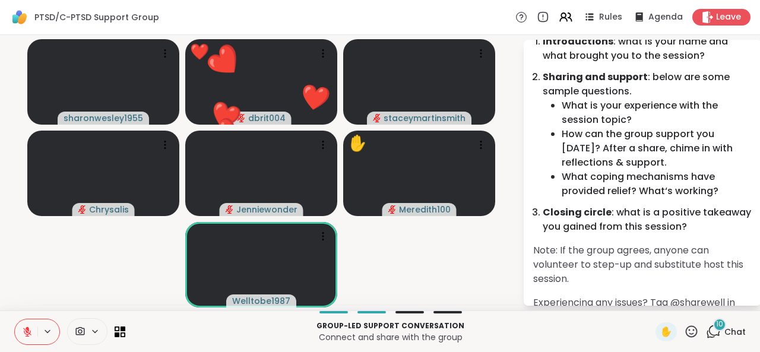
click at [687, 332] on icon at bounding box center [691, 331] width 15 height 15
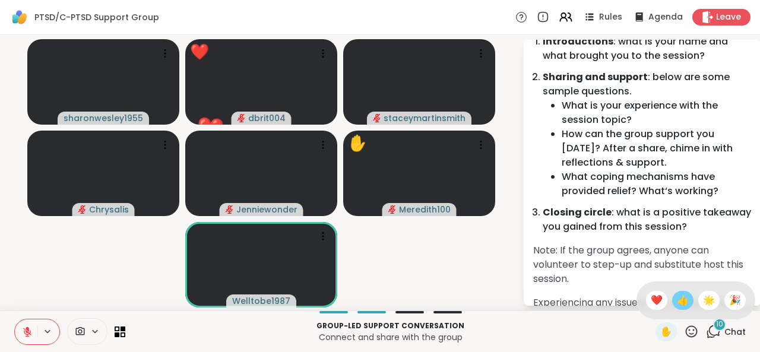
click at [677, 304] on span "👍" at bounding box center [683, 300] width 12 height 14
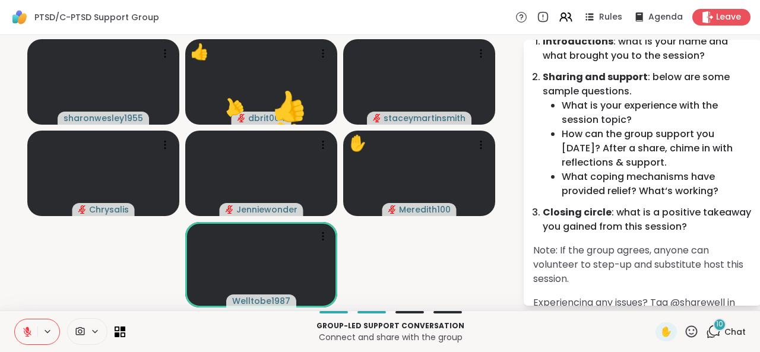
click at [680, 323] on div "✋" at bounding box center [677, 332] width 43 height 19
click at [688, 337] on icon at bounding box center [691, 331] width 15 height 15
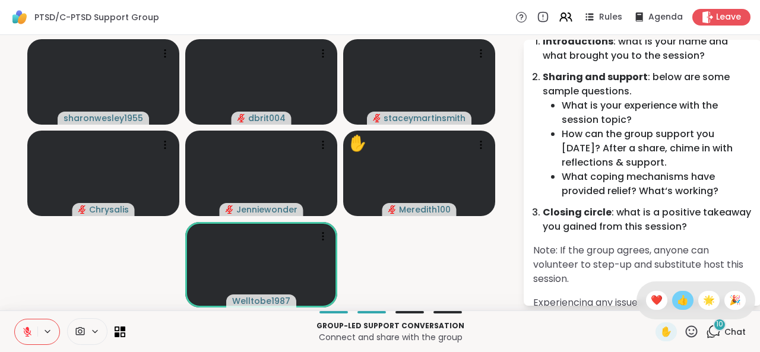
click at [677, 300] on span "👍" at bounding box center [683, 300] width 12 height 14
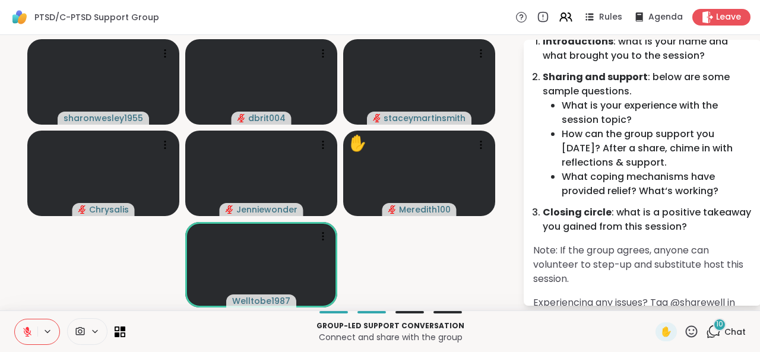
click at [706, 330] on icon at bounding box center [713, 331] width 15 height 15
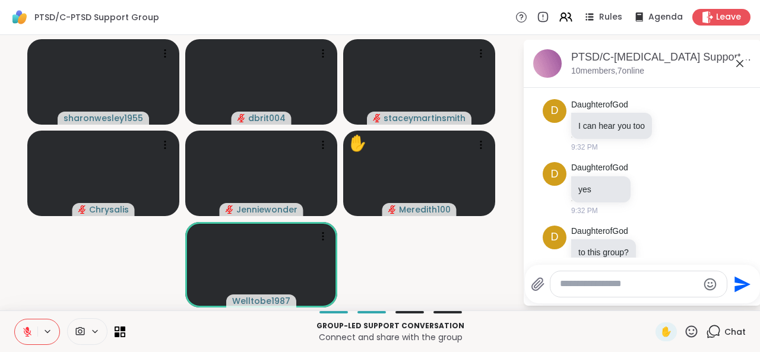
scroll to position [162, 0]
click at [504, 267] on video-player-container "sharonwesley1955 dbrit004 staceymartinsmith Chrysalis Jenniewonder Meredith100 …" at bounding box center [261, 173] width 509 height 266
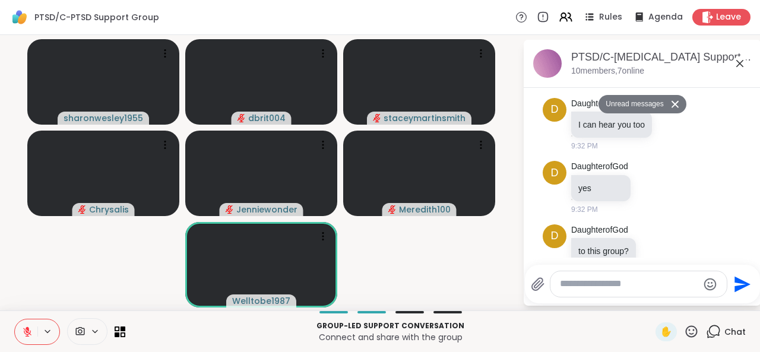
click at [686, 333] on icon at bounding box center [692, 332] width 12 height 12
click at [651, 300] on span "❤️" at bounding box center [657, 300] width 12 height 14
click at [648, 22] on span "Agenda" at bounding box center [666, 17] width 36 height 12
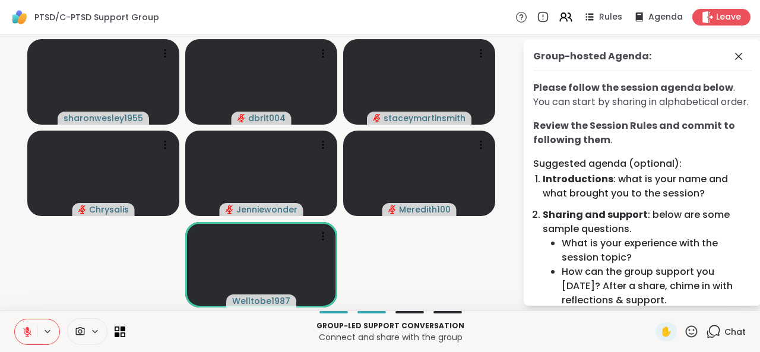
click at [687, 324] on div "✋" at bounding box center [677, 332] width 43 height 19
click at [686, 326] on icon at bounding box center [691, 331] width 15 height 15
click at [652, 299] on span "❤️" at bounding box center [657, 300] width 12 height 14
click at [684, 333] on icon at bounding box center [691, 331] width 15 height 15
click at [677, 304] on span "👍" at bounding box center [683, 300] width 12 height 14
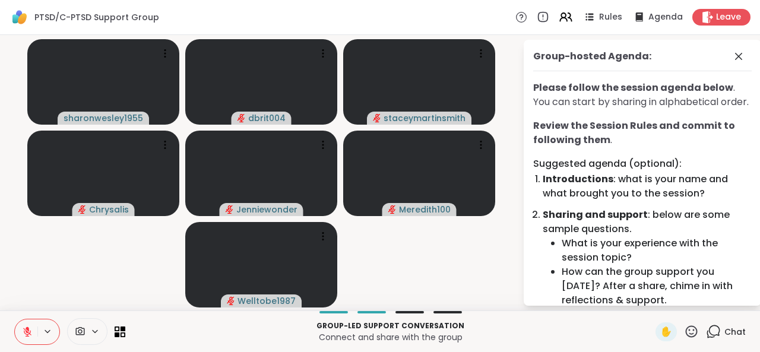
click at [32, 326] on button at bounding box center [26, 332] width 23 height 25
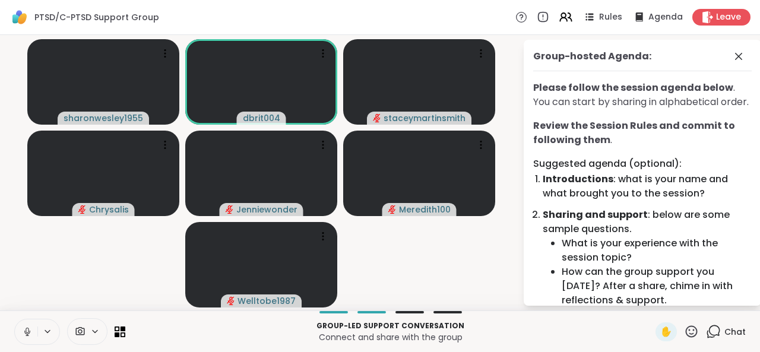
click at [26, 332] on icon at bounding box center [27, 332] width 11 height 11
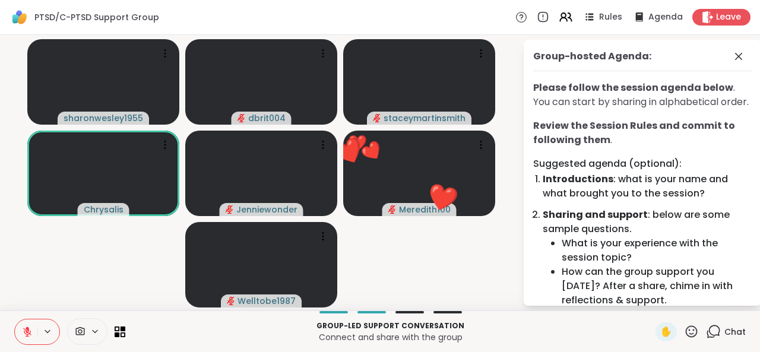
click at [684, 333] on icon at bounding box center [691, 331] width 15 height 15
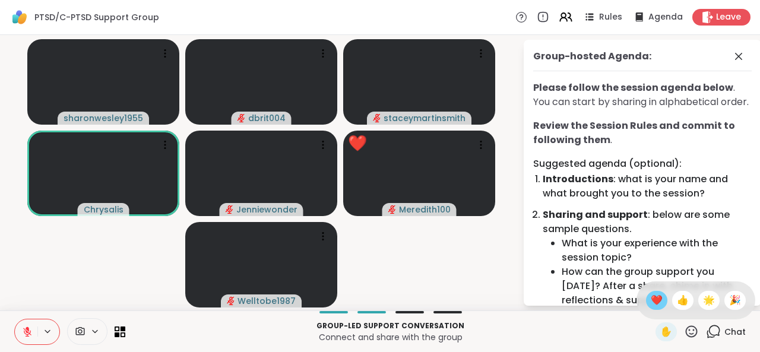
click at [651, 304] on span "❤️" at bounding box center [657, 300] width 12 height 14
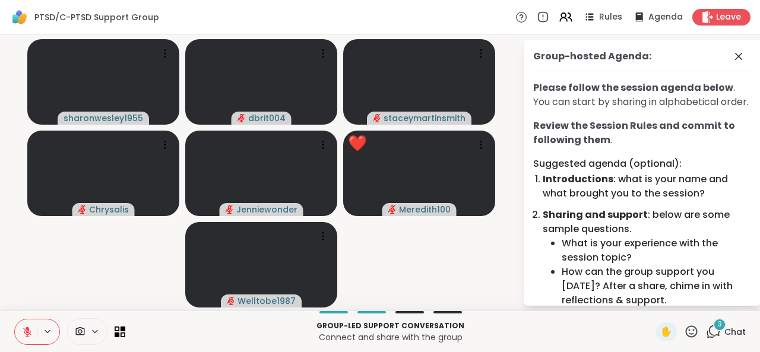
click at [684, 336] on icon at bounding box center [691, 331] width 15 height 15
click at [651, 302] on span "❤️" at bounding box center [657, 300] width 12 height 14
click at [686, 334] on icon at bounding box center [692, 332] width 12 height 12
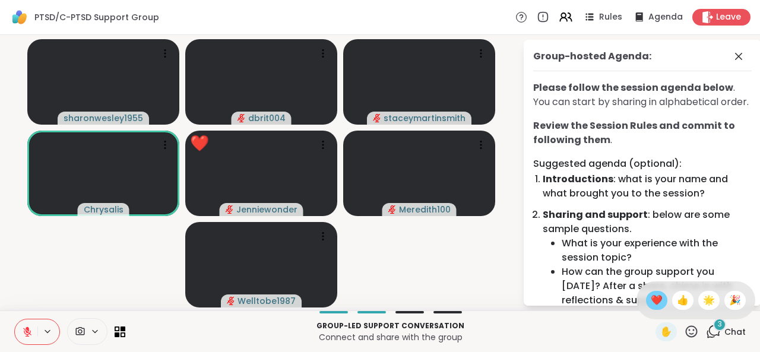
click at [651, 299] on span "❤️" at bounding box center [657, 300] width 12 height 14
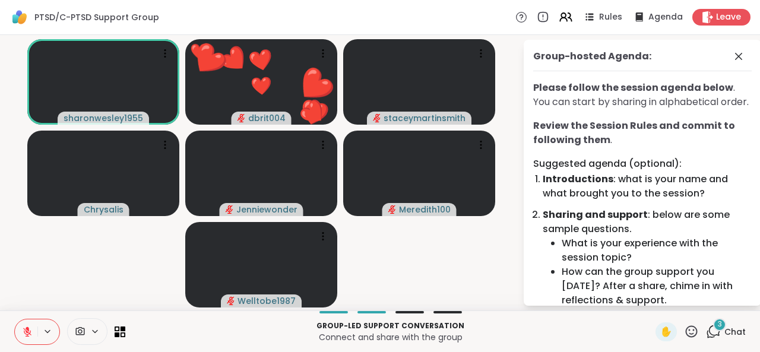
click at [684, 331] on icon at bounding box center [691, 331] width 15 height 15
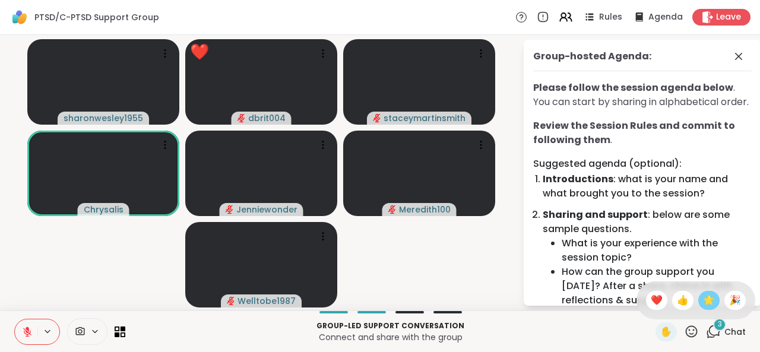
click at [703, 302] on span "🌟" at bounding box center [709, 300] width 12 height 14
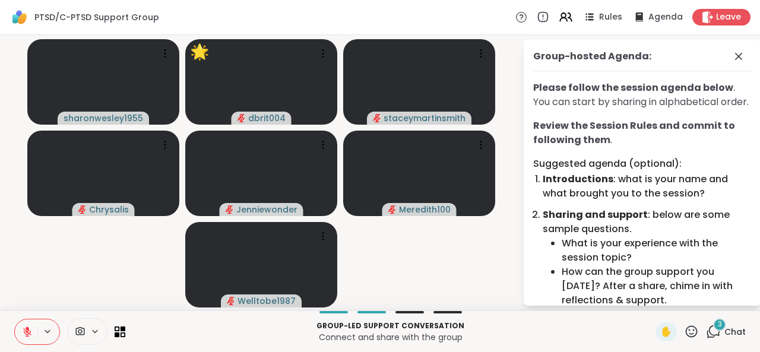
click at [686, 327] on icon at bounding box center [692, 332] width 12 height 12
click at [40, 328] on button at bounding box center [48, 332] width 22 height 10
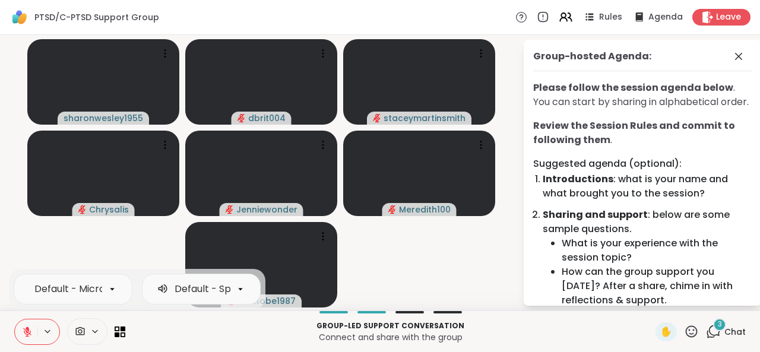
click at [40, 328] on button at bounding box center [48, 332] width 22 height 10
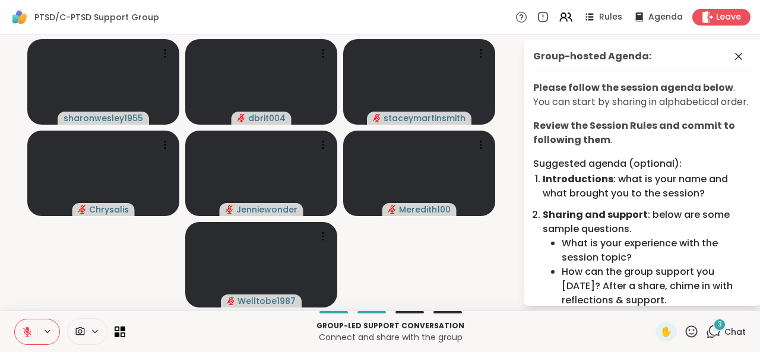
click at [23, 332] on icon at bounding box center [27, 332] width 11 height 11
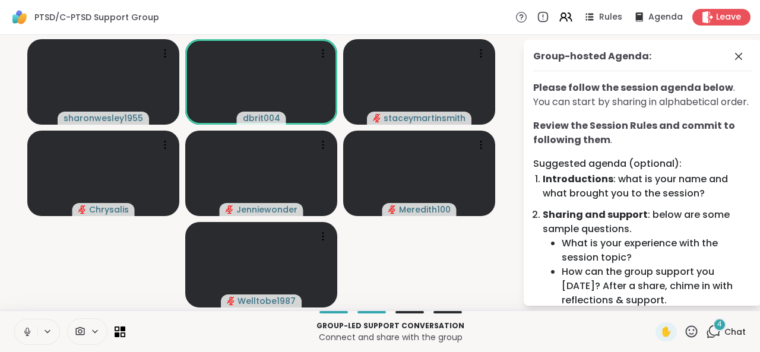
click at [25, 334] on icon at bounding box center [27, 332] width 11 height 11
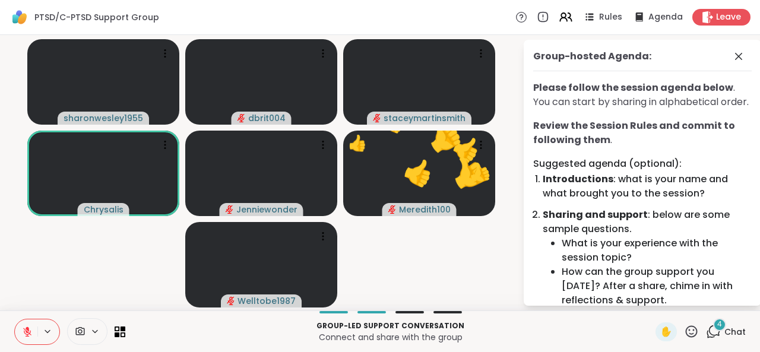
click at [684, 332] on icon at bounding box center [691, 331] width 15 height 15
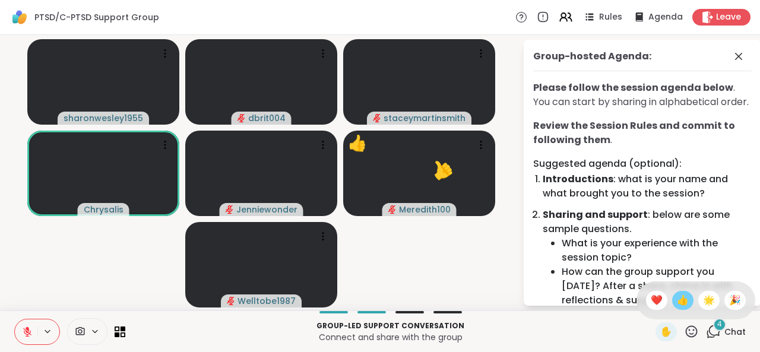
click at [677, 305] on span "👍" at bounding box center [683, 300] width 12 height 14
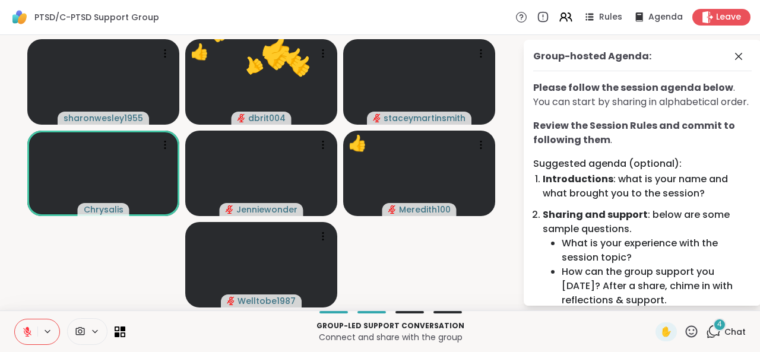
click at [684, 335] on icon at bounding box center [691, 331] width 15 height 15
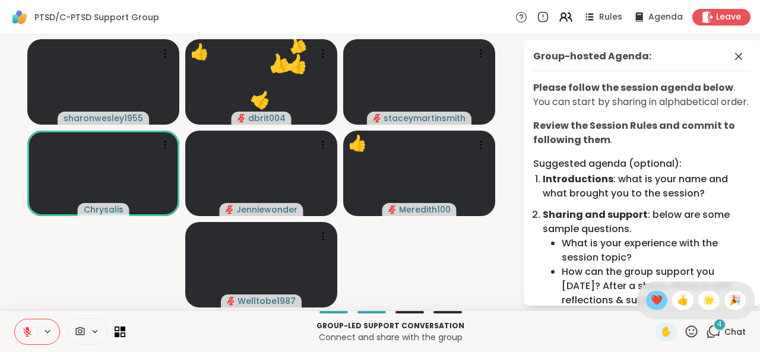
click at [651, 305] on span "❤️" at bounding box center [657, 300] width 12 height 14
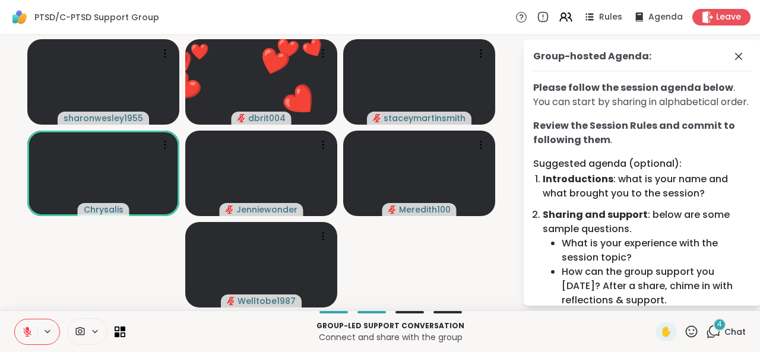
click at [684, 332] on icon at bounding box center [691, 331] width 15 height 15
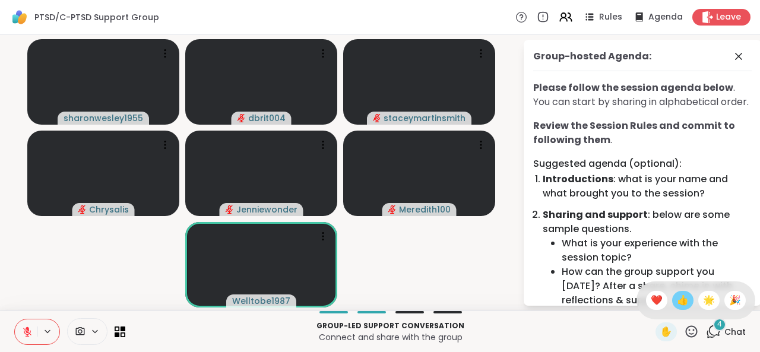
click at [672, 292] on div "👍" at bounding box center [682, 300] width 21 height 19
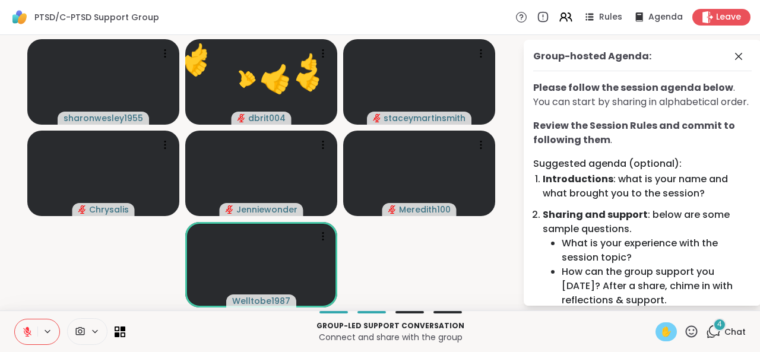
click at [661, 328] on span "✋" at bounding box center [667, 332] width 12 height 14
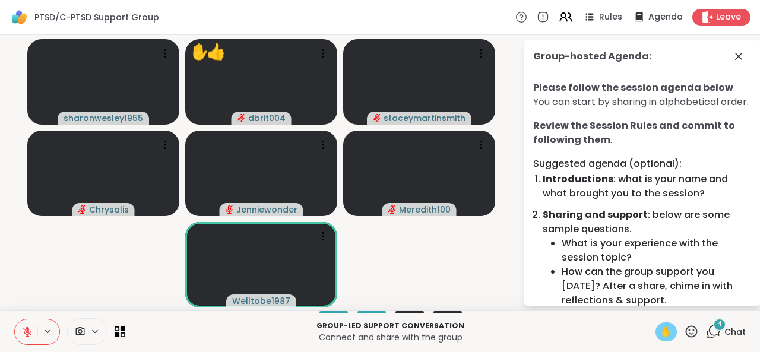
click at [662, 331] on span "✋" at bounding box center [667, 332] width 12 height 14
click at [664, 332] on div "✋" at bounding box center [666, 332] width 21 height 19
click at [684, 333] on icon at bounding box center [691, 331] width 15 height 15
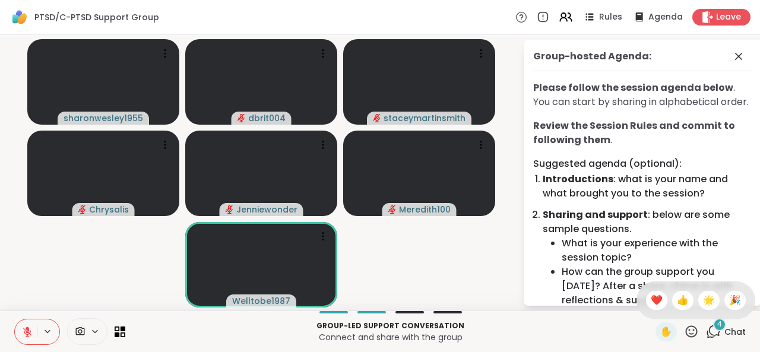
click at [661, 305] on div "✋ ❤️ 👍 🌟 🎉" at bounding box center [696, 301] width 119 height 38
click at [684, 331] on icon at bounding box center [691, 331] width 15 height 15
click at [651, 303] on span "❤️" at bounding box center [657, 300] width 12 height 14
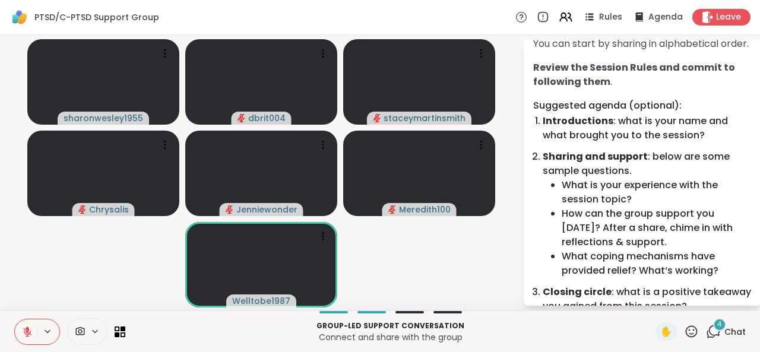
scroll to position [59, 0]
click at [706, 327] on icon at bounding box center [713, 331] width 15 height 15
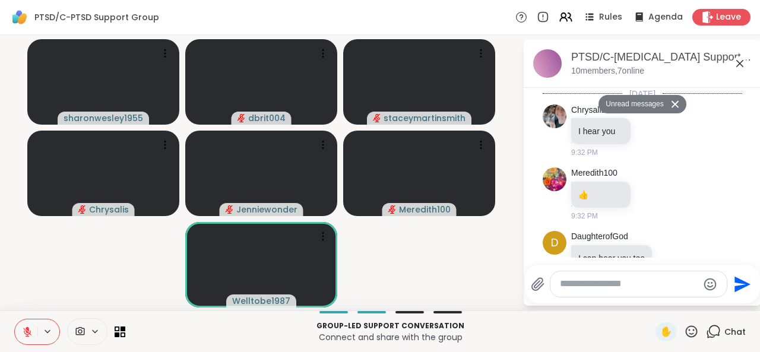
scroll to position [1044, 0]
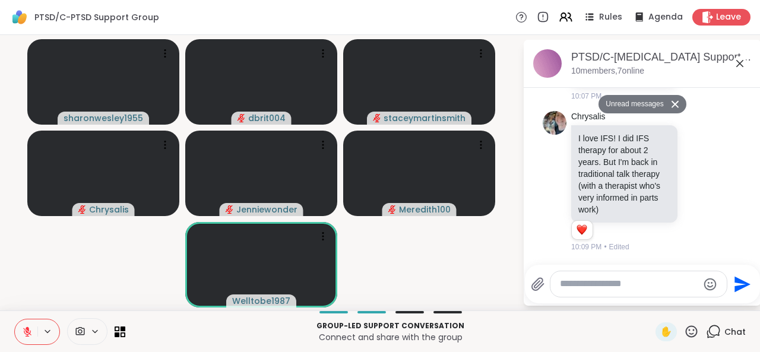
click at [601, 293] on div at bounding box center [639, 284] width 176 height 26
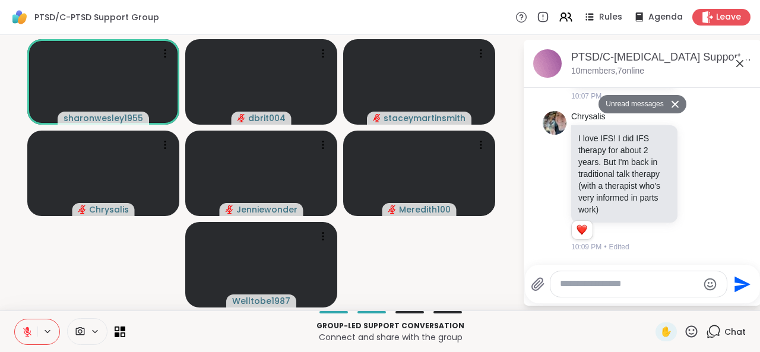
click at [599, 279] on textarea "Type your message" at bounding box center [629, 284] width 138 height 12
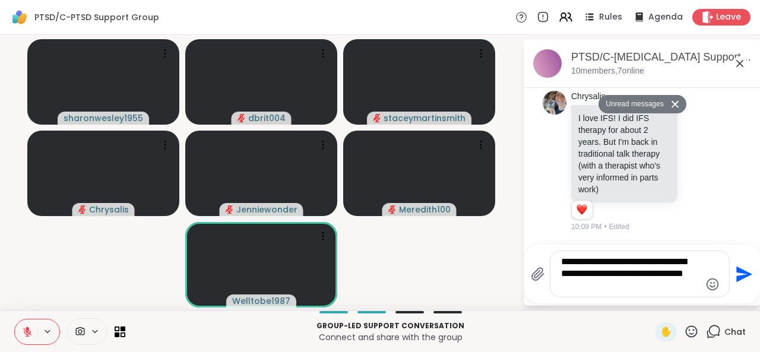
click at [580, 264] on textarea "**********" at bounding box center [630, 274] width 139 height 36
type textarea "**********"
click at [737, 278] on icon "Send" at bounding box center [745, 274] width 16 height 16
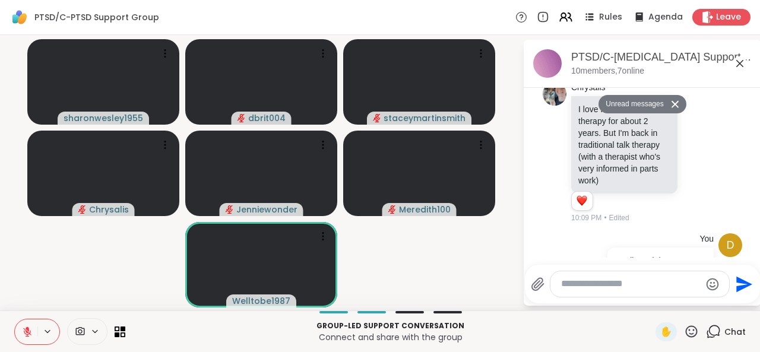
scroll to position [1114, 0]
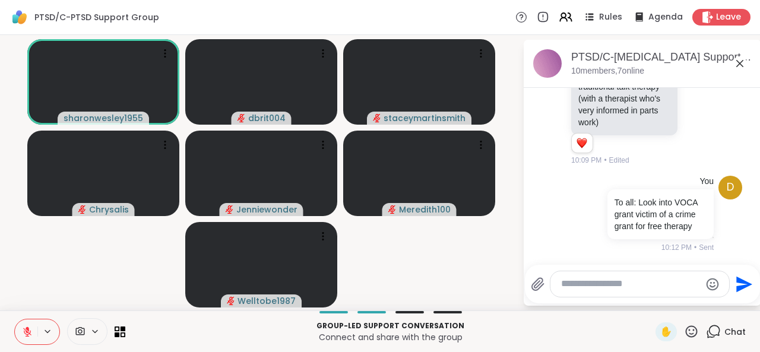
click at [32, 331] on button at bounding box center [26, 332] width 23 height 25
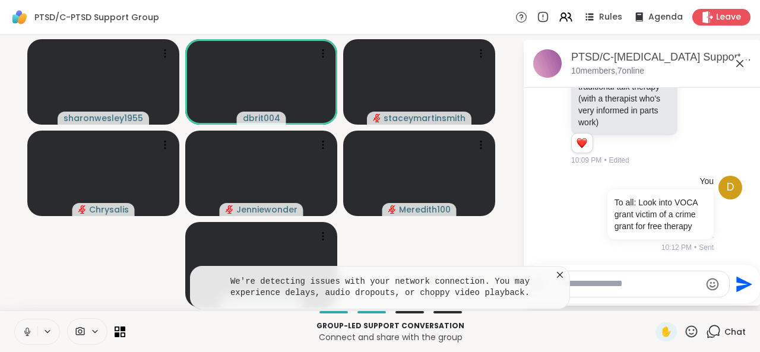
scroll to position [1131, 0]
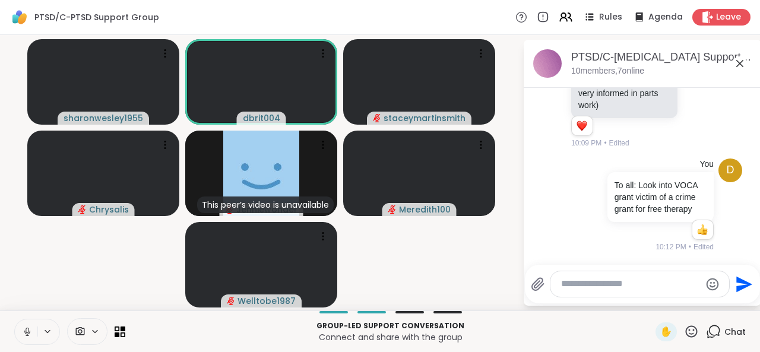
click at [31, 337] on button at bounding box center [26, 332] width 23 height 25
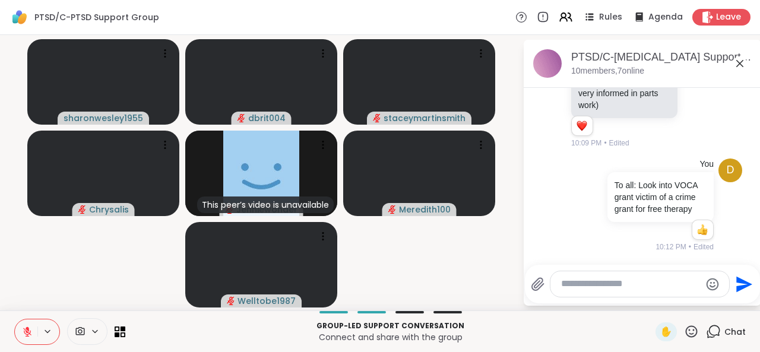
click at [31, 330] on icon at bounding box center [27, 332] width 11 height 11
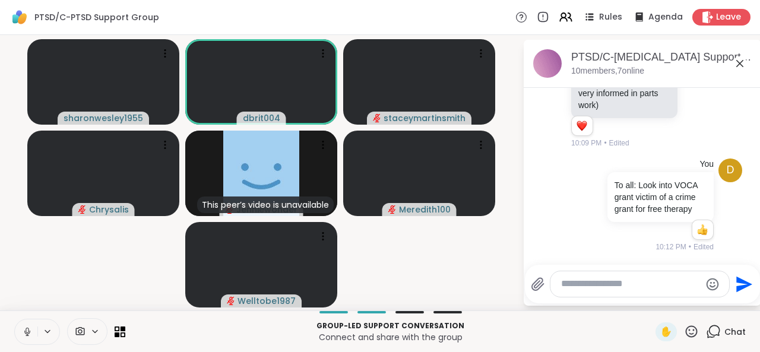
click at [31, 330] on icon at bounding box center [27, 332] width 11 height 11
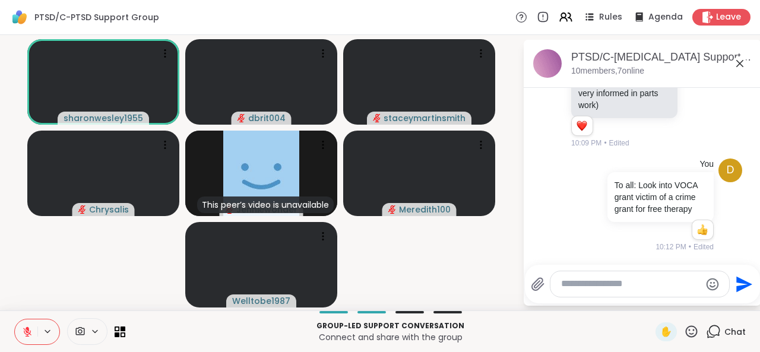
click at [24, 331] on icon at bounding box center [27, 332] width 11 height 11
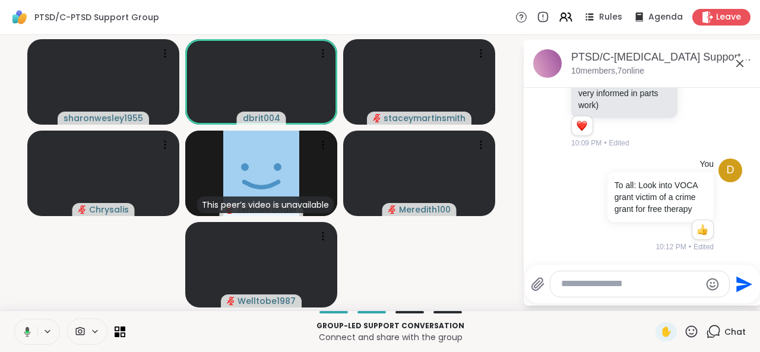
click at [24, 331] on icon at bounding box center [25, 332] width 11 height 11
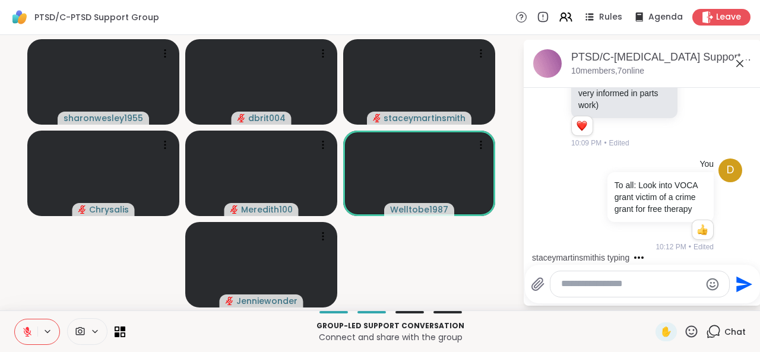
scroll to position [1206, 0]
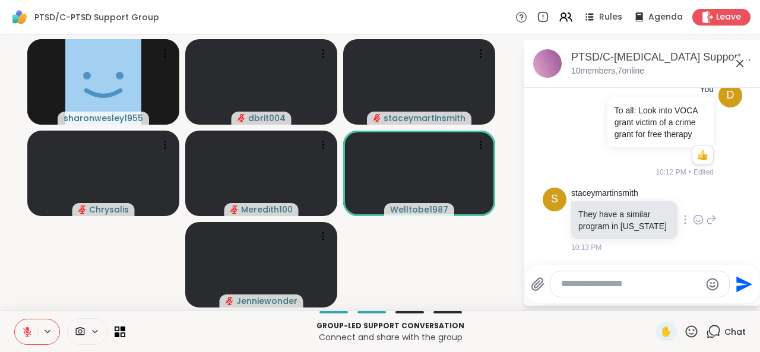
click at [694, 222] on icon at bounding box center [698, 220] width 9 height 9
click at [687, 203] on button "Select Reaction: Heart" at bounding box center [699, 201] width 24 height 24
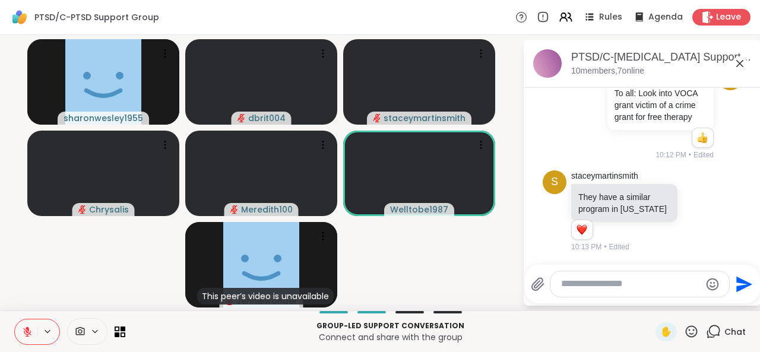
click at [684, 332] on icon at bounding box center [691, 331] width 15 height 15
click at [672, 310] on div "👍" at bounding box center [682, 300] width 21 height 19
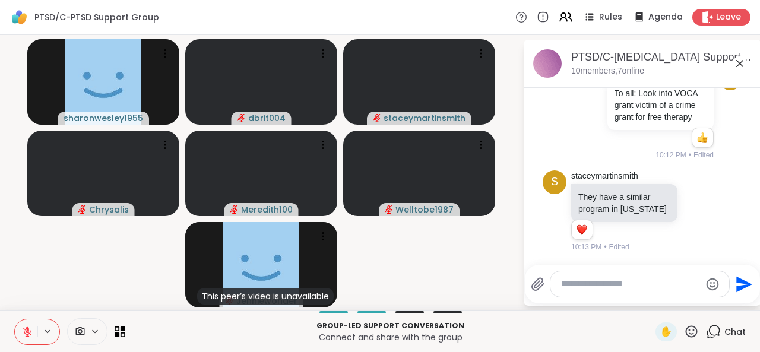
click at [24, 337] on icon at bounding box center [27, 332] width 11 height 11
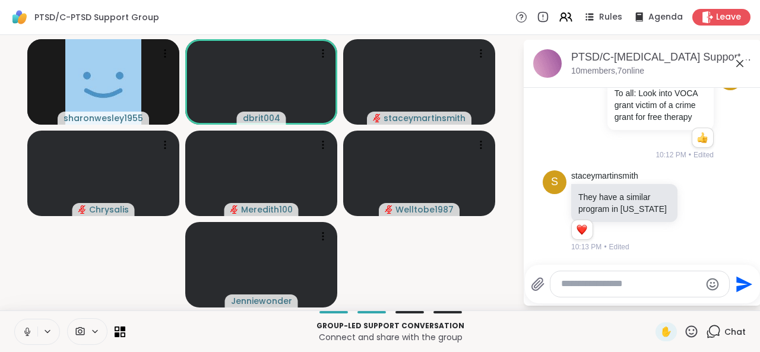
click at [24, 337] on icon at bounding box center [27, 332] width 11 height 11
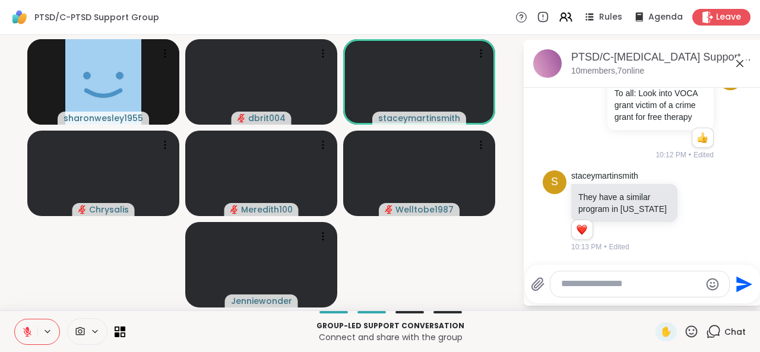
click at [686, 331] on icon at bounding box center [692, 332] width 12 height 12
click at [651, 305] on span "❤️" at bounding box center [657, 300] width 12 height 14
click at [686, 330] on icon at bounding box center [691, 331] width 15 height 15
click at [677, 305] on span "👍" at bounding box center [683, 300] width 12 height 14
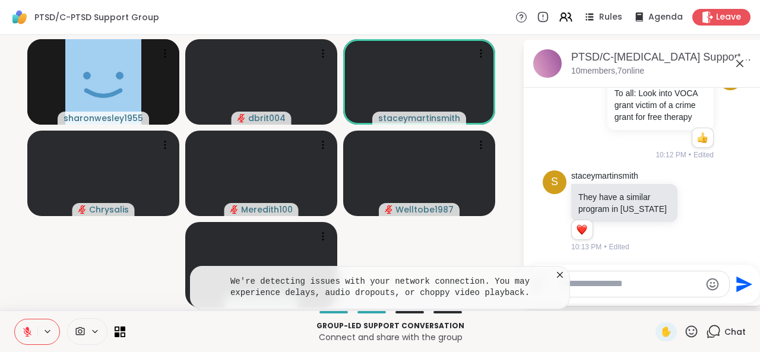
click at [684, 337] on icon at bounding box center [691, 331] width 15 height 15
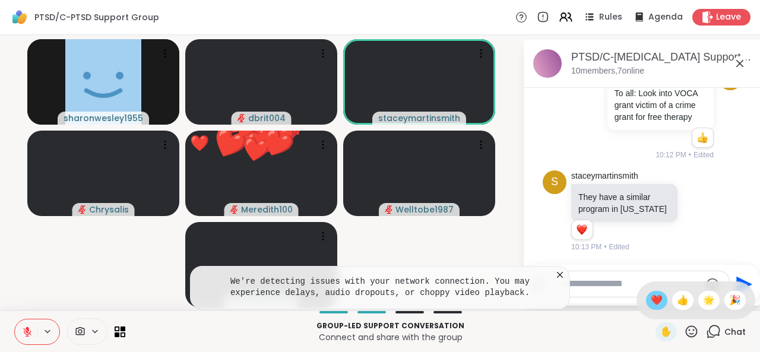
click at [652, 306] on div "❤️" at bounding box center [656, 300] width 21 height 19
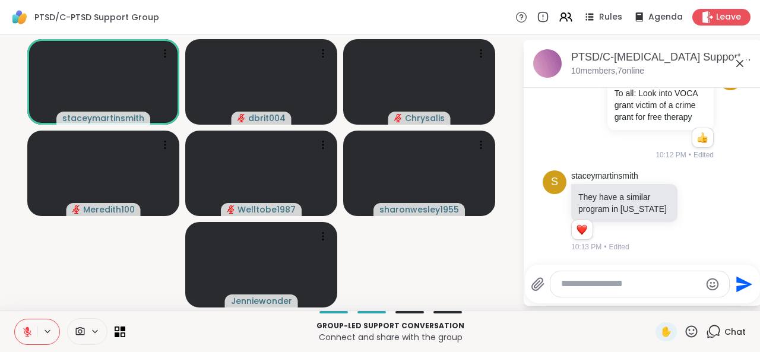
click at [663, 289] on textarea "Type your message" at bounding box center [630, 284] width 139 height 12
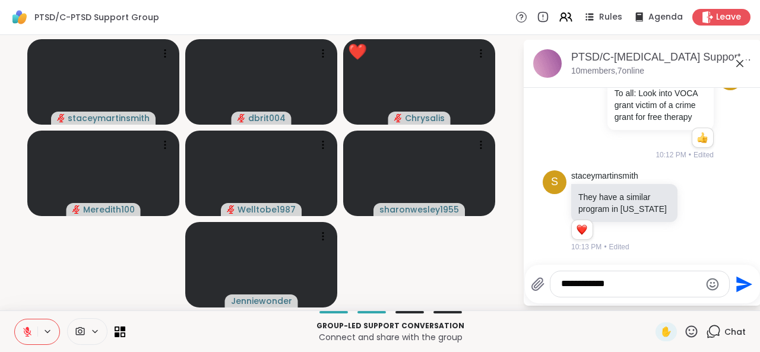
type textarea "**********"
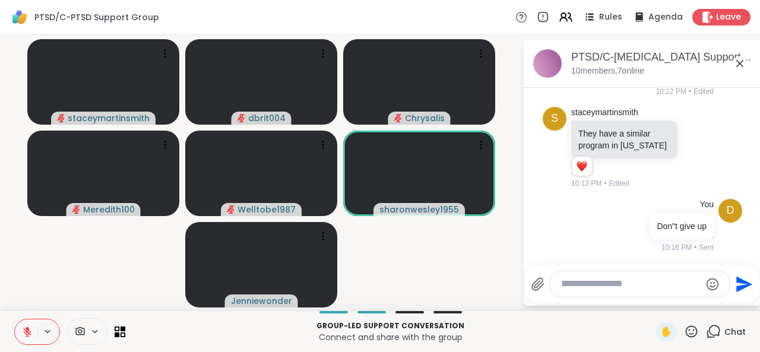
click at [28, 327] on icon at bounding box center [27, 332] width 11 height 11
click at [25, 329] on icon at bounding box center [27, 332] width 11 height 11
click at [29, 332] on icon at bounding box center [27, 332] width 11 height 11
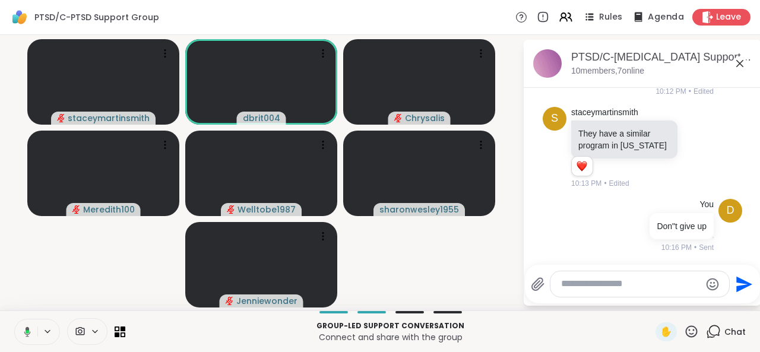
click at [648, 19] on span "Agenda" at bounding box center [666, 17] width 36 height 12
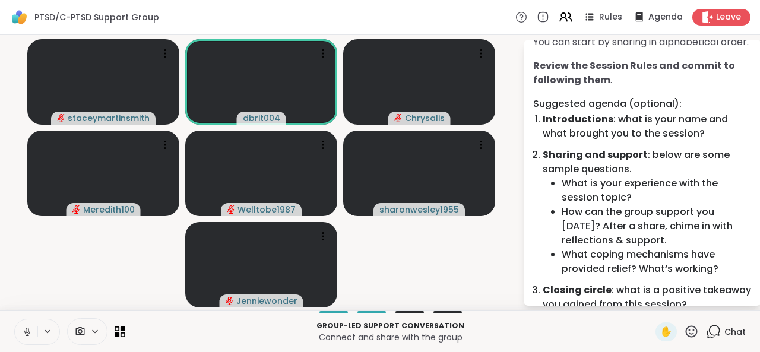
scroll to position [61, 0]
click at [29, 330] on icon at bounding box center [27, 330] width 3 height 5
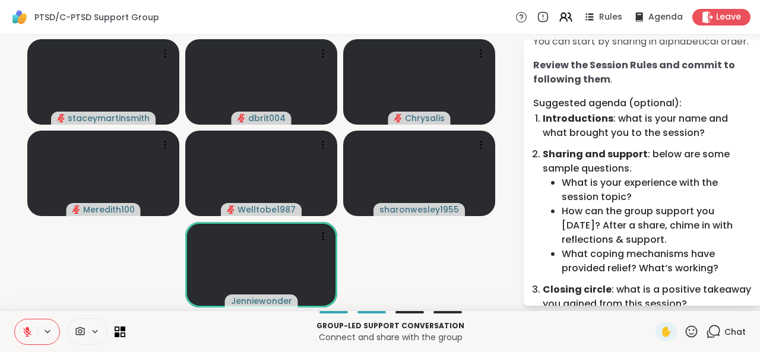
click at [28, 330] on icon at bounding box center [28, 329] width 4 height 5
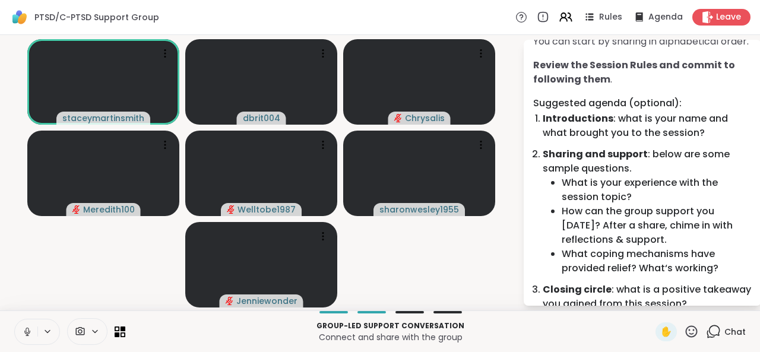
click at [29, 331] on icon at bounding box center [27, 330] width 3 height 5
click at [29, 331] on icon at bounding box center [28, 329] width 4 height 5
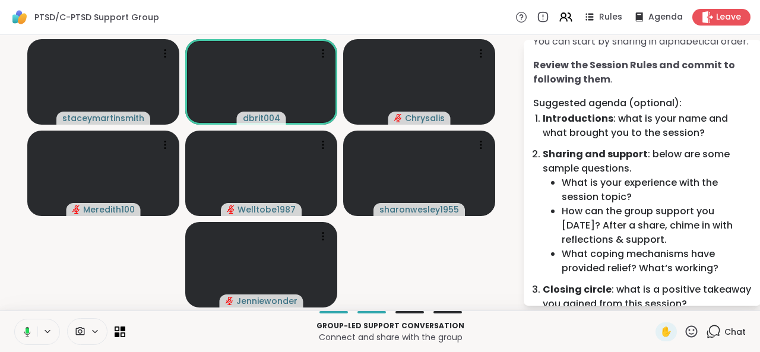
click at [29, 332] on rect at bounding box center [28, 331] width 4 height 5
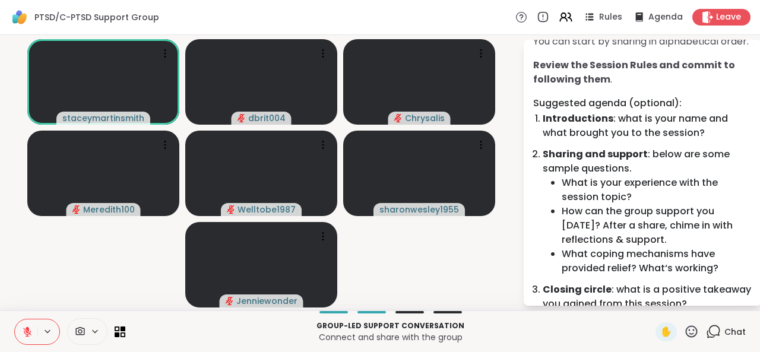
scroll to position [178, 0]
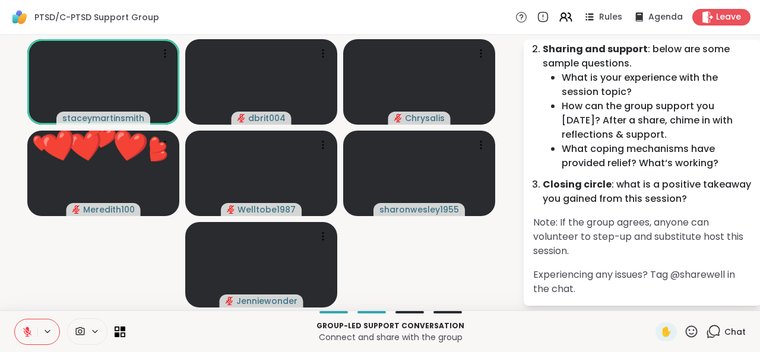
click at [709, 337] on icon at bounding box center [713, 331] width 15 height 15
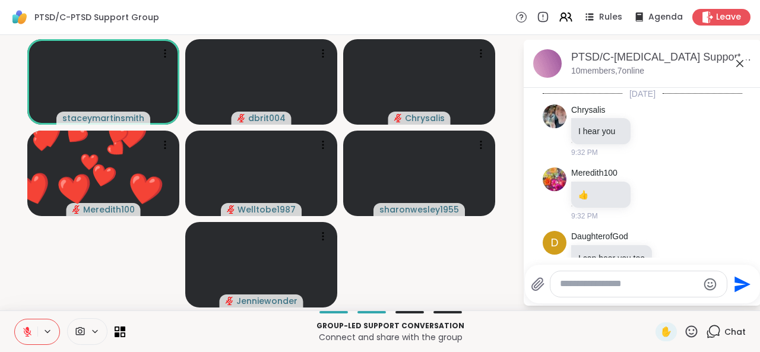
scroll to position [1274, 0]
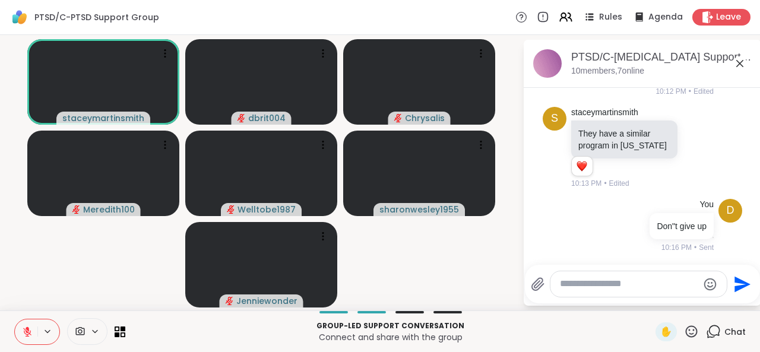
click at [738, 66] on icon at bounding box center [740, 63] width 14 height 14
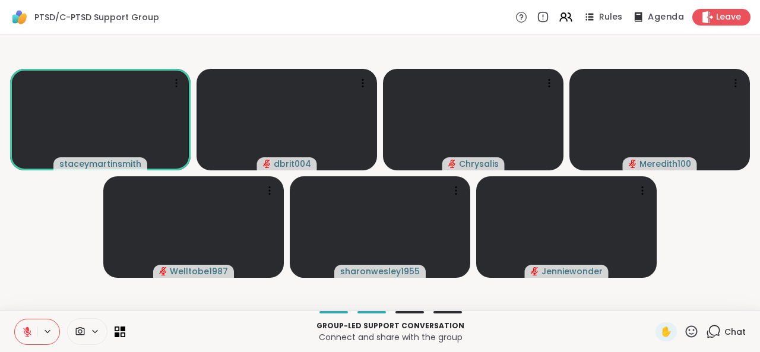
click at [663, 11] on span "Agenda" at bounding box center [666, 17] width 36 height 12
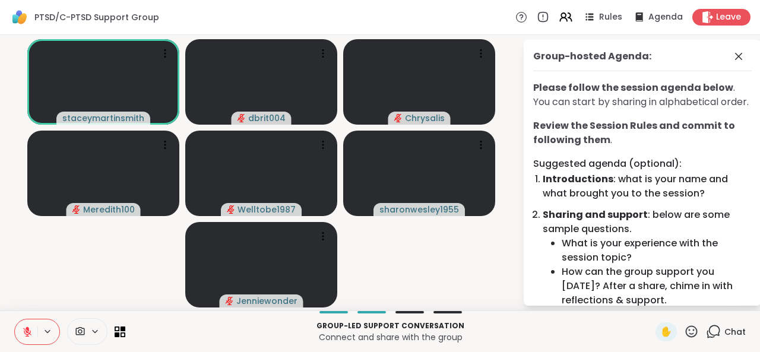
click at [684, 331] on icon at bounding box center [691, 331] width 15 height 15
click at [651, 305] on span "❤️" at bounding box center [657, 300] width 12 height 14
click at [732, 60] on icon at bounding box center [739, 56] width 14 height 14
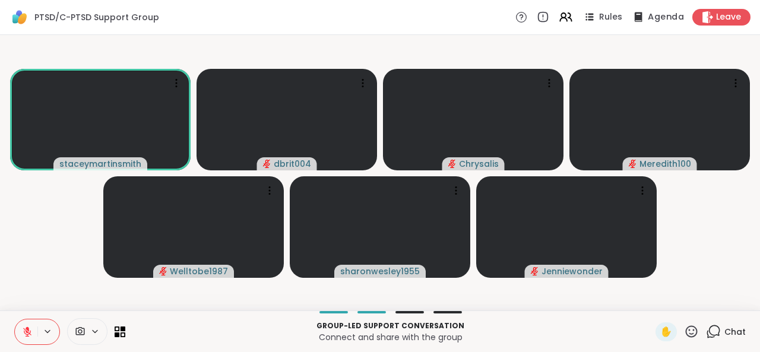
click at [657, 17] on span "Agenda" at bounding box center [666, 17] width 36 height 12
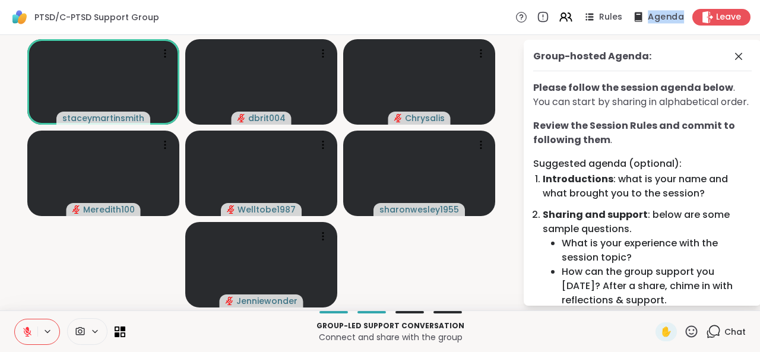
click at [657, 17] on span "Agenda" at bounding box center [666, 17] width 36 height 12
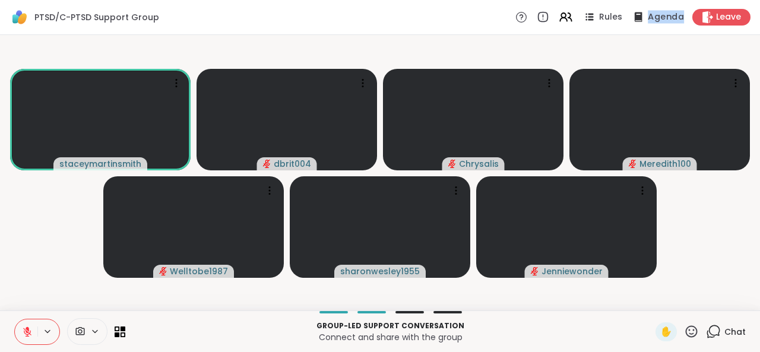
click at [657, 17] on span "Agenda" at bounding box center [666, 17] width 36 height 12
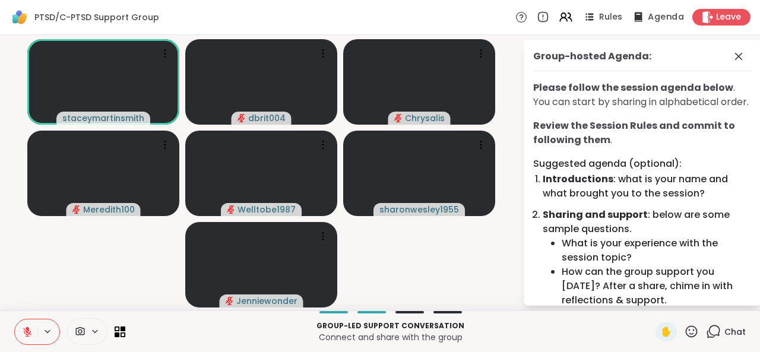
click at [657, 17] on span "Agenda" at bounding box center [666, 17] width 36 height 12
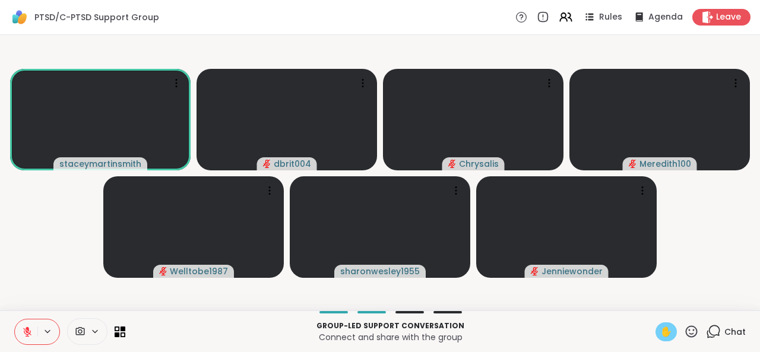
click at [661, 331] on span "✋" at bounding box center [667, 332] width 12 height 14
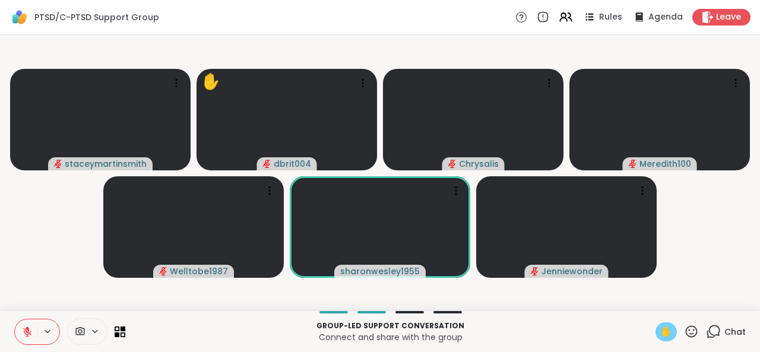
click at [28, 339] on button at bounding box center [26, 332] width 23 height 25
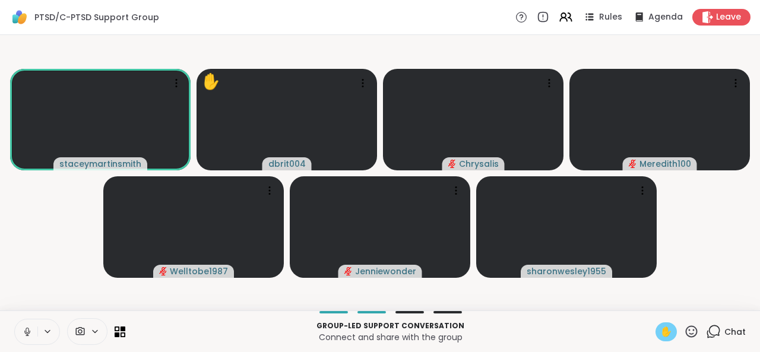
click at [661, 334] on span "✋" at bounding box center [667, 332] width 12 height 14
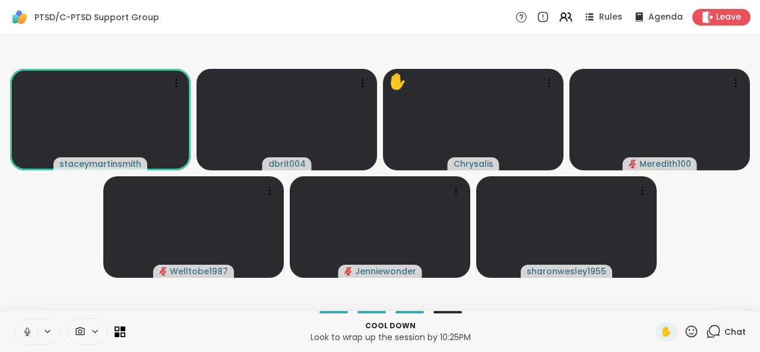
click at [30, 330] on icon at bounding box center [27, 332] width 11 height 11
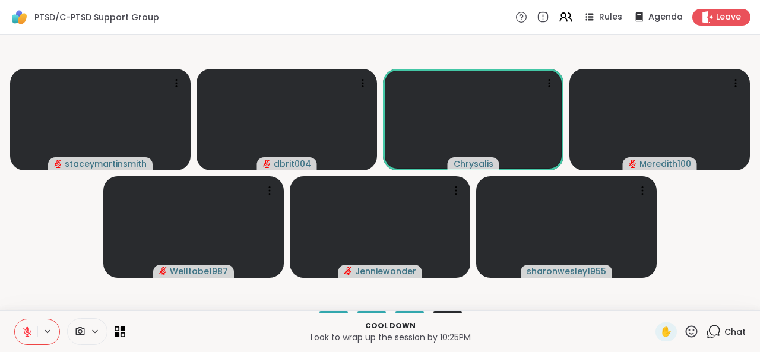
click at [687, 334] on icon at bounding box center [692, 332] width 12 height 12
click at [677, 300] on span "👍" at bounding box center [683, 300] width 12 height 14
click at [662, 327] on span "✋" at bounding box center [667, 332] width 12 height 14
click at [661, 332] on span "✋" at bounding box center [667, 332] width 12 height 14
click at [684, 333] on icon at bounding box center [691, 331] width 15 height 15
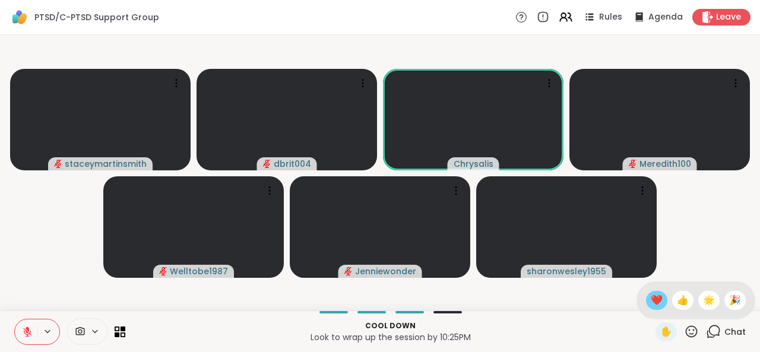
click at [651, 301] on span "❤️" at bounding box center [657, 300] width 12 height 14
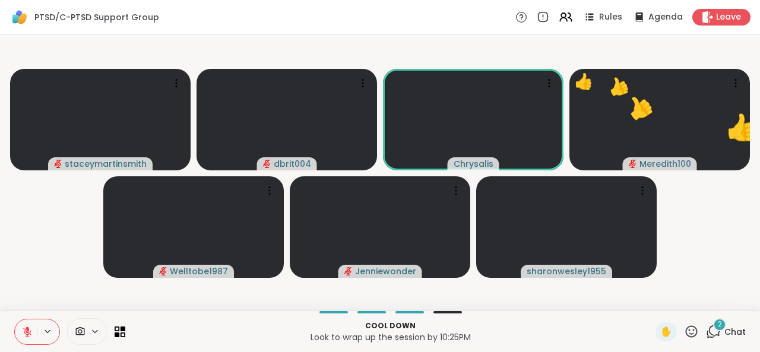
click at [686, 336] on icon at bounding box center [692, 332] width 12 height 12
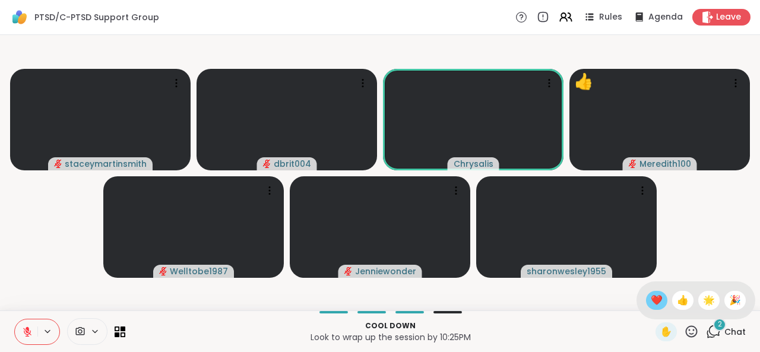
click at [651, 302] on span "❤️" at bounding box center [657, 300] width 12 height 14
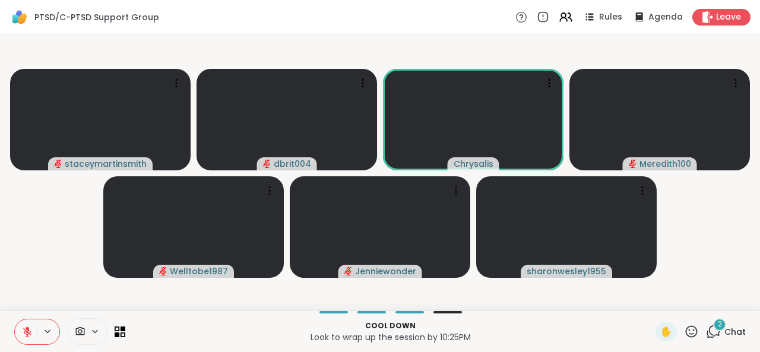
click at [706, 329] on icon at bounding box center [713, 331] width 15 height 15
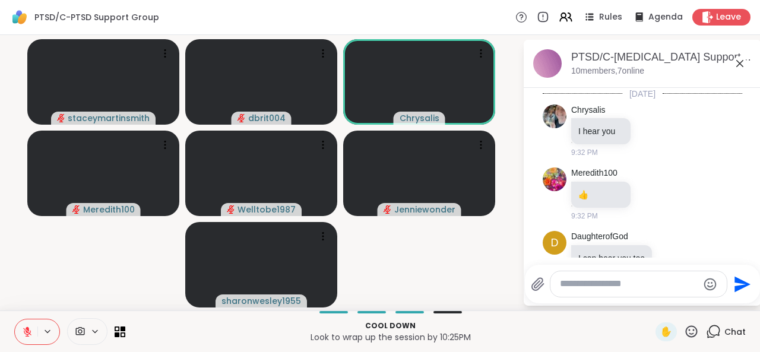
scroll to position [1480, 0]
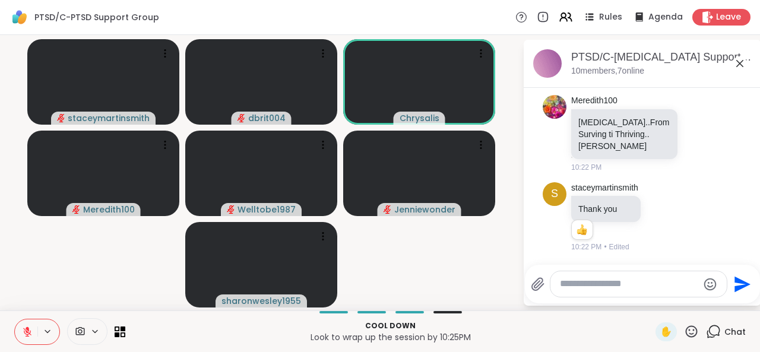
click at [609, 283] on textarea "Type your message" at bounding box center [629, 284] width 138 height 12
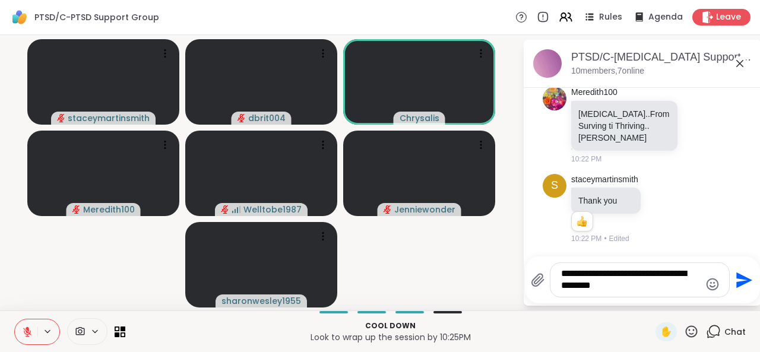
type textarea "**********"
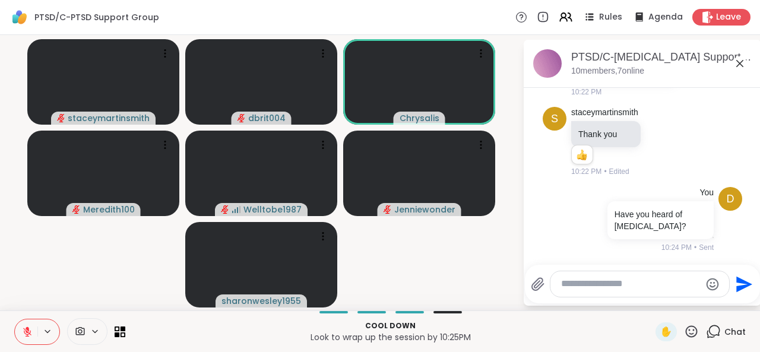
scroll to position [1539, 0]
click at [738, 62] on icon at bounding box center [740, 63] width 14 height 14
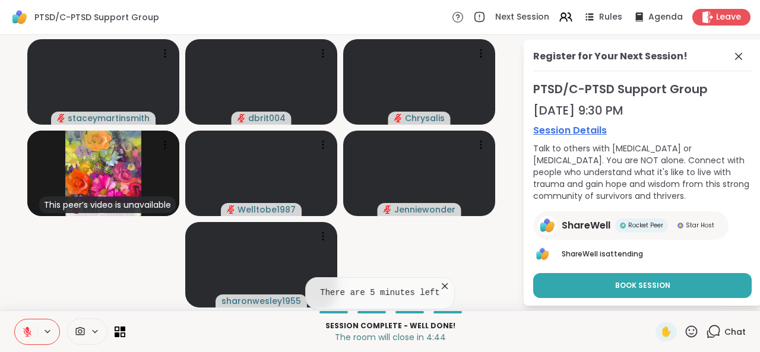
click at [30, 335] on icon at bounding box center [27, 332] width 11 height 11
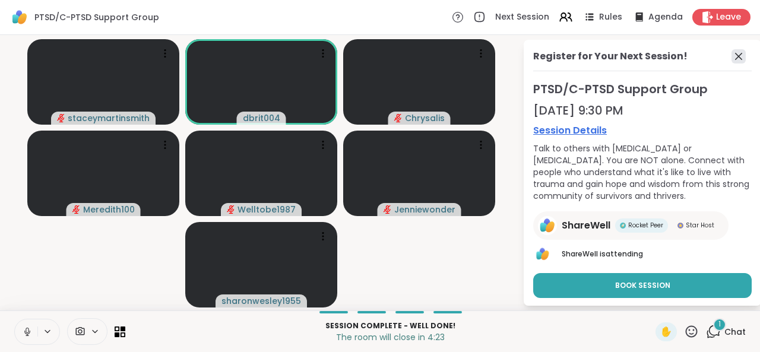
click at [732, 57] on icon at bounding box center [739, 56] width 14 height 14
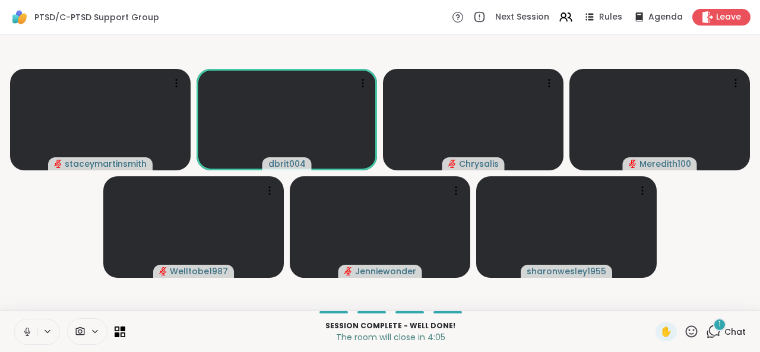
click at [27, 337] on button at bounding box center [26, 332] width 23 height 25
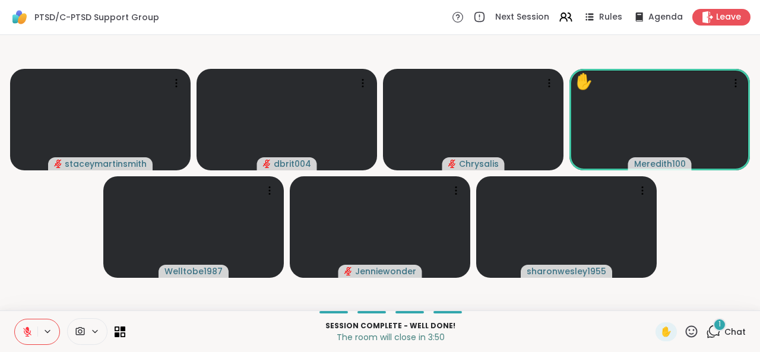
click at [684, 333] on icon at bounding box center [691, 331] width 15 height 15
click at [677, 299] on span "👍" at bounding box center [683, 300] width 12 height 14
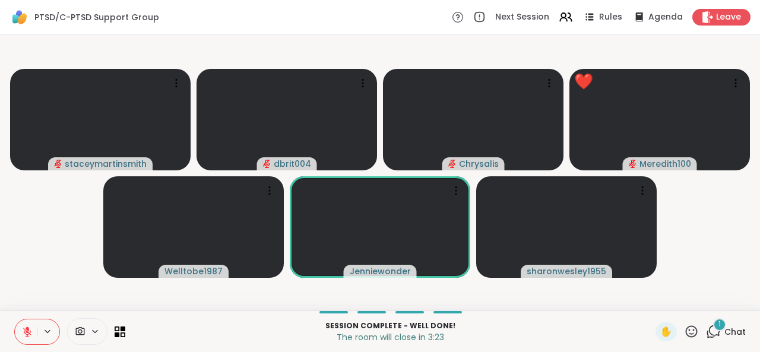
click at [684, 336] on icon at bounding box center [691, 331] width 15 height 15
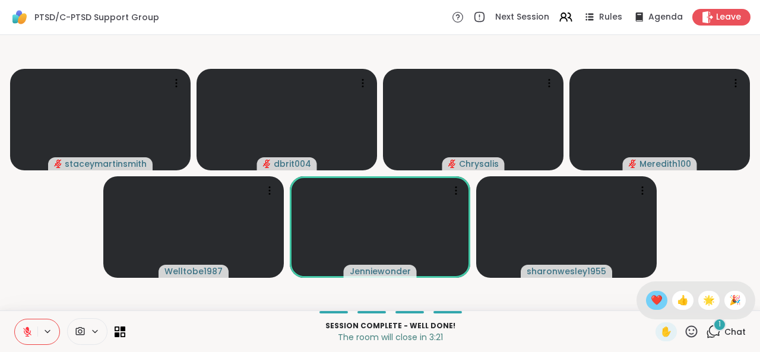
click at [651, 304] on span "❤️" at bounding box center [657, 300] width 12 height 14
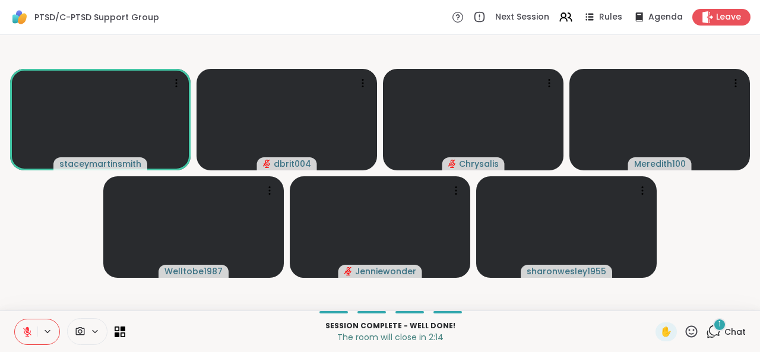
click at [686, 334] on icon at bounding box center [691, 331] width 15 height 15
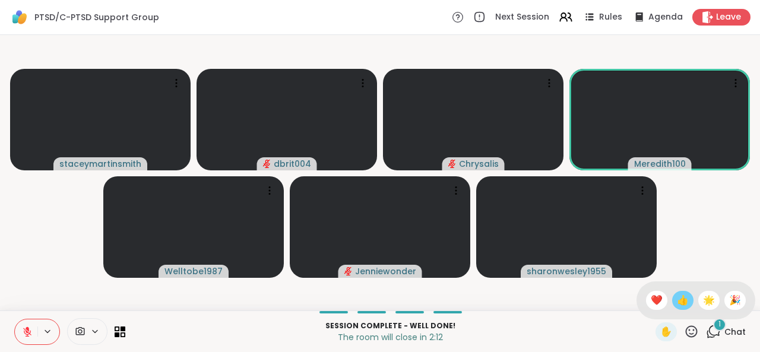
click at [677, 305] on span "👍" at bounding box center [683, 300] width 12 height 14
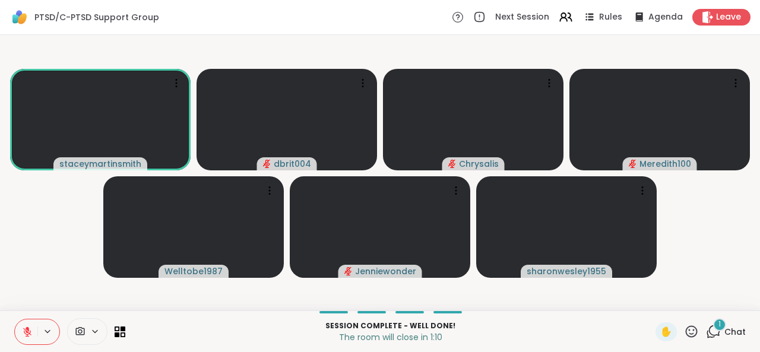
click at [684, 330] on icon at bounding box center [691, 331] width 15 height 15
click at [651, 299] on span "❤️" at bounding box center [657, 300] width 12 height 14
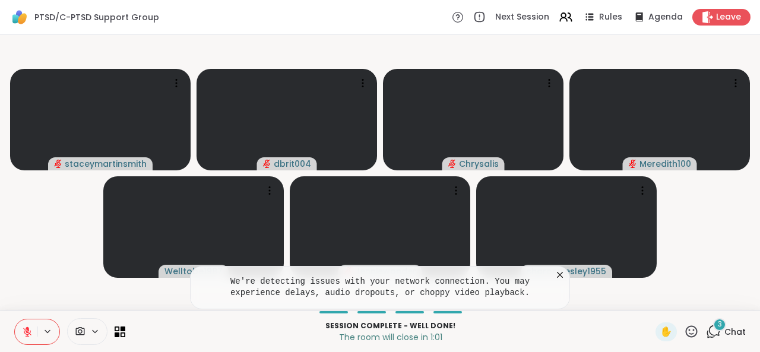
click at [23, 330] on icon at bounding box center [27, 332] width 11 height 11
